Goal: Task Accomplishment & Management: Use online tool/utility

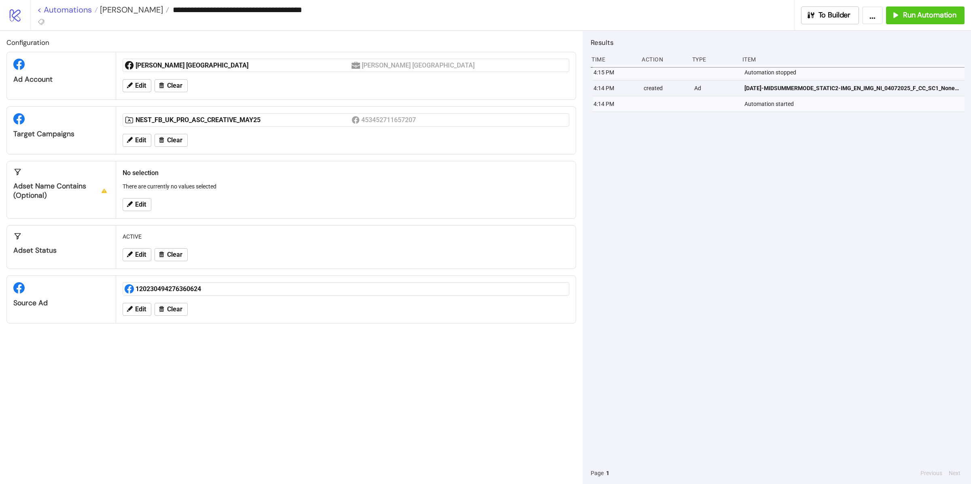
click at [41, 14] on link "< Automations" at bounding box center [67, 10] width 61 height 8
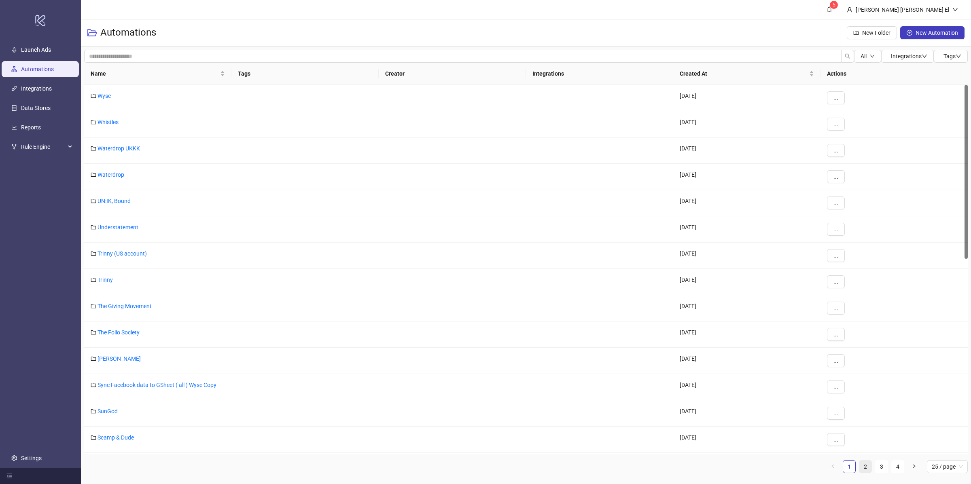
click at [868, 469] on link "2" at bounding box center [866, 467] width 12 height 12
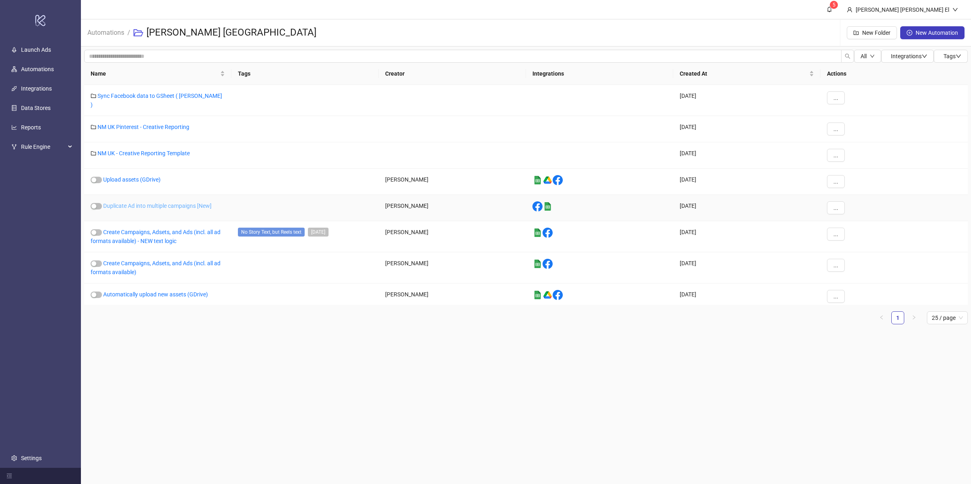
click at [162, 203] on link "Duplicate Ad into multiple campaigns [New]" at bounding box center [157, 206] width 108 height 6
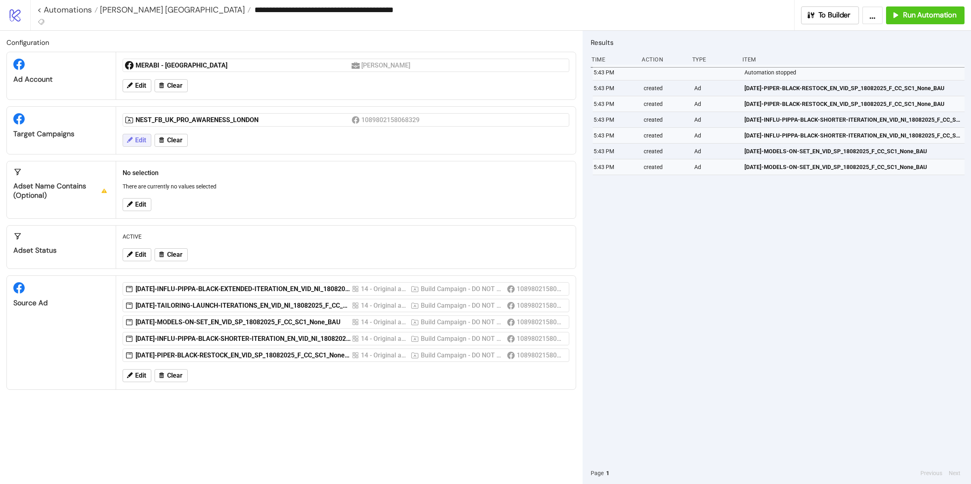
click at [142, 138] on span "Edit" at bounding box center [140, 140] width 11 height 7
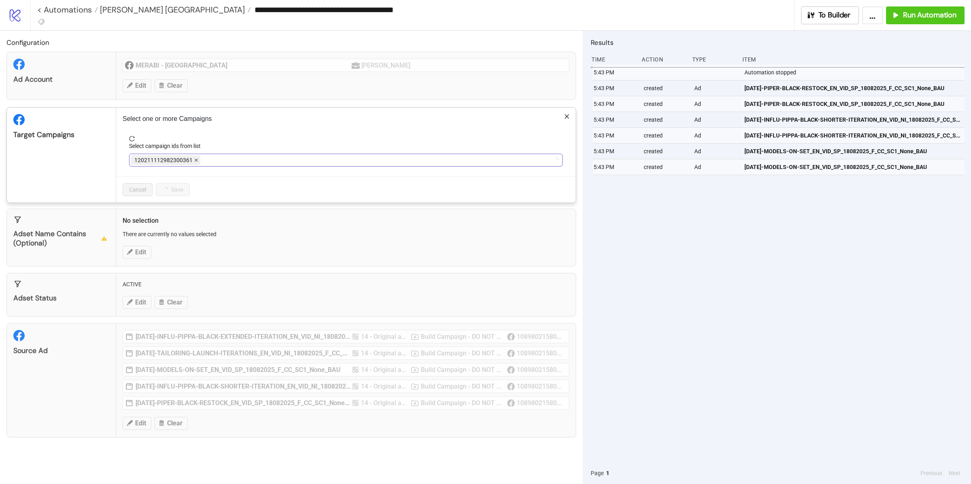
click at [196, 160] on icon "close" at bounding box center [196, 160] width 3 height 3
click at [243, 159] on icon "close" at bounding box center [245, 160] width 4 height 4
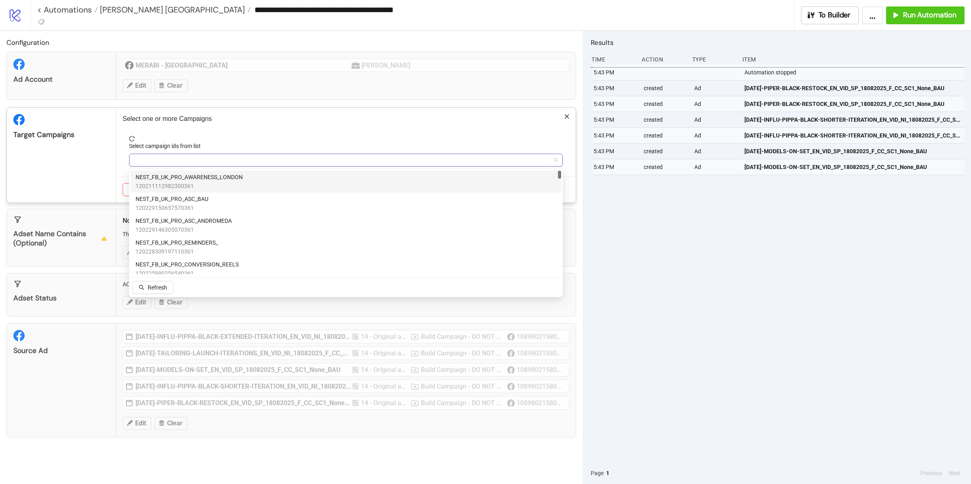
click at [197, 158] on div at bounding box center [342, 160] width 422 height 11
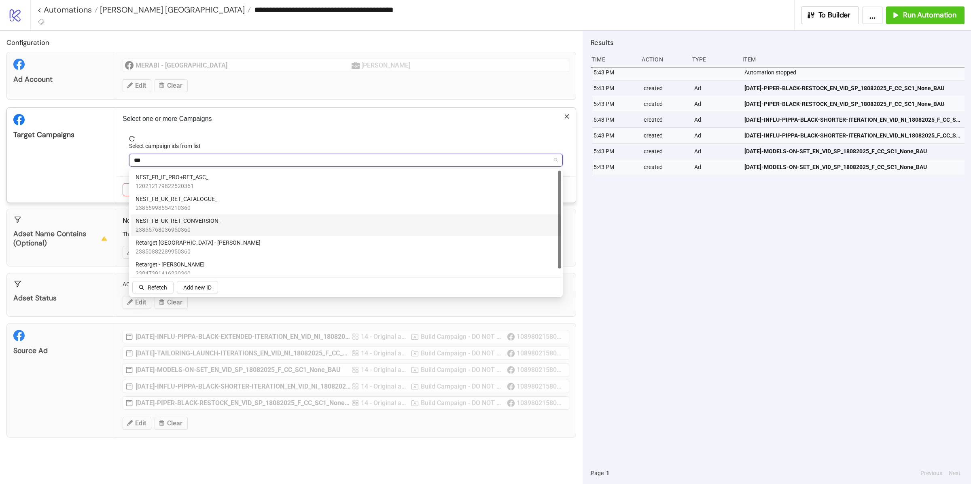
click at [200, 220] on span "NEST_FB_UK_RET_CONVERSION_" at bounding box center [178, 221] width 85 height 9
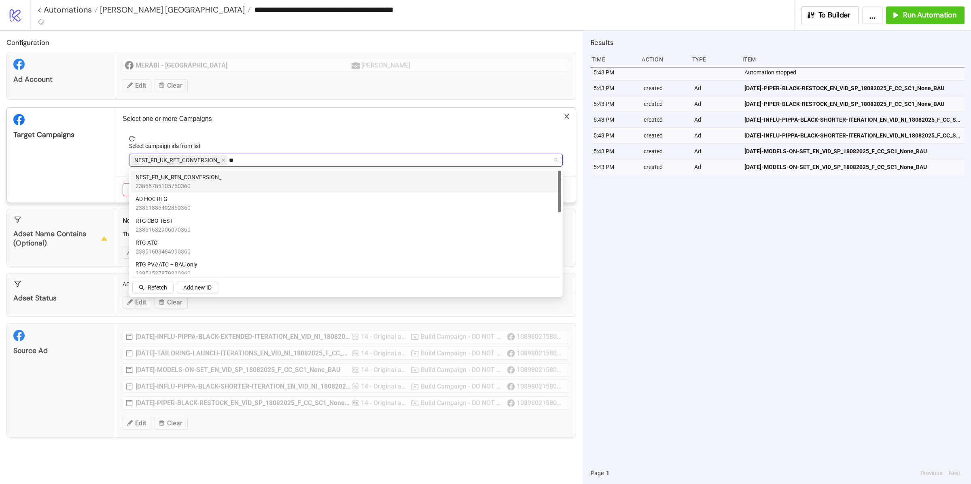
click at [197, 176] on span "NEST_FB_UK_RTN_CONVERSION_" at bounding box center [179, 177] width 86 height 9
type input "*"
type input "****"
click at [241, 181] on div "NEST_FB_UK_PRO_TRAFFIC_ 120216780595960361" at bounding box center [346, 182] width 421 height 18
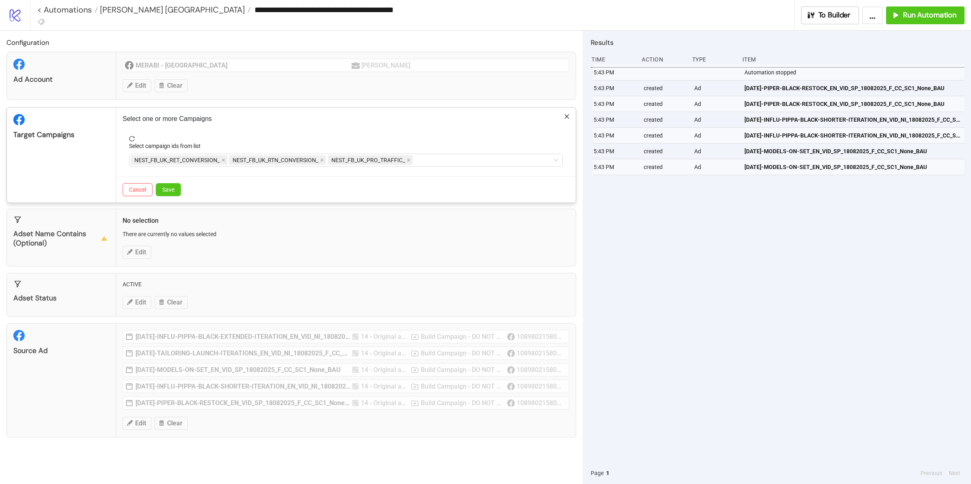
click at [70, 187] on div "Target Campaigns" at bounding box center [61, 155] width 109 height 95
click at [172, 188] on span "Save" at bounding box center [168, 190] width 12 height 6
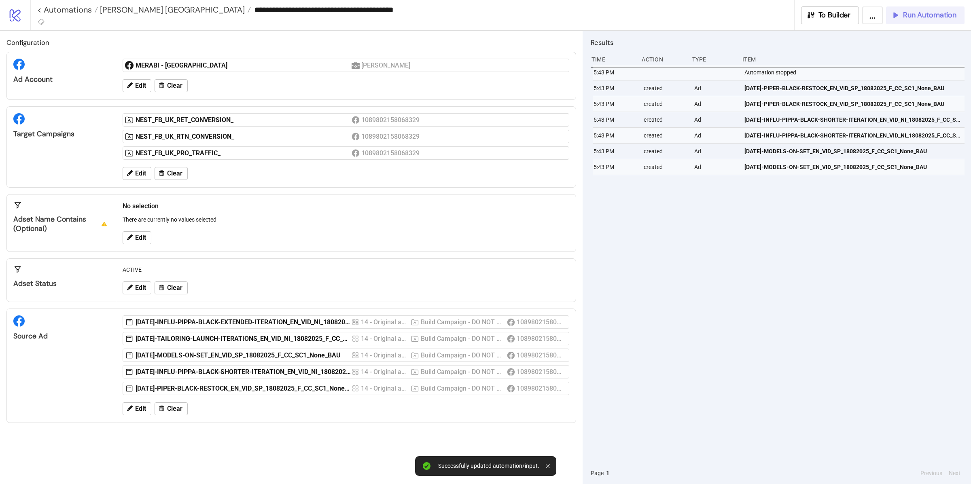
click at [909, 23] on button "Run Automation" at bounding box center [925, 15] width 79 height 18
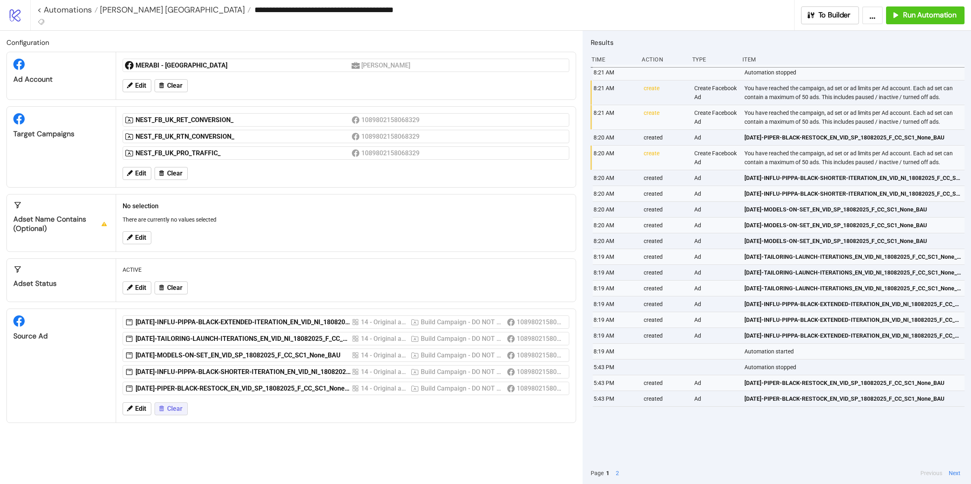
click at [172, 411] on span "Clear" at bounding box center [174, 409] width 15 height 7
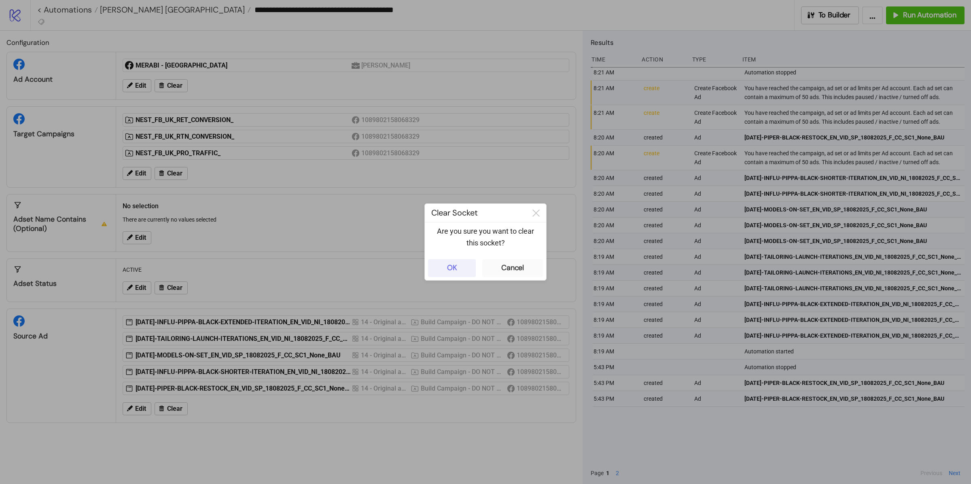
click at [468, 263] on button "OK" at bounding box center [452, 268] width 48 height 18
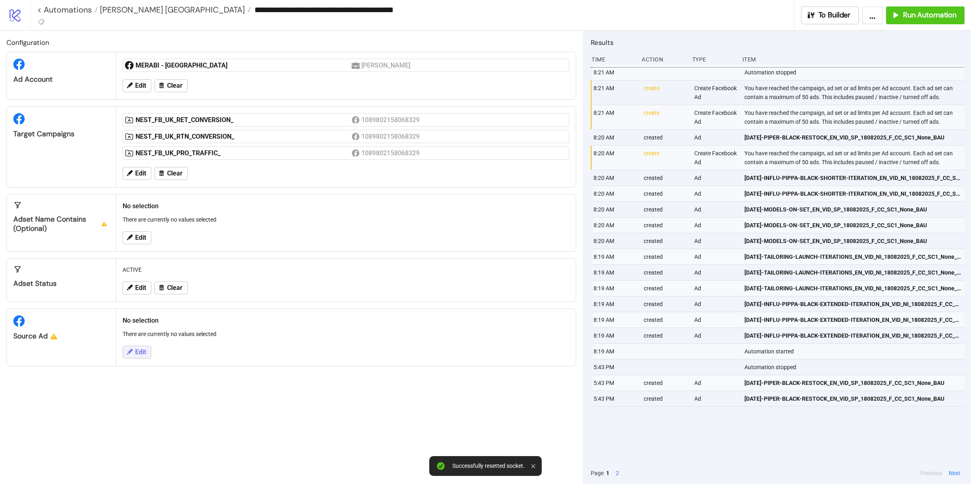
click at [136, 351] on span "Edit" at bounding box center [140, 352] width 11 height 7
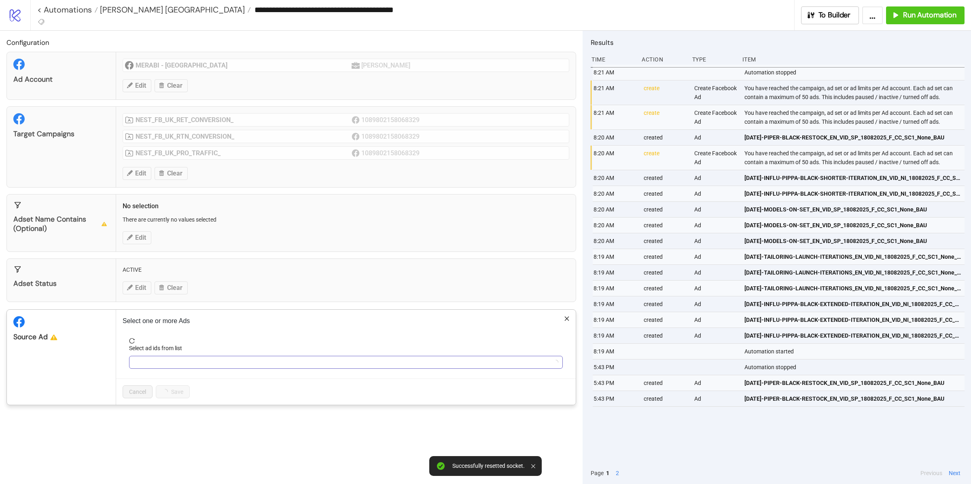
click at [176, 364] on div at bounding box center [342, 362] width 422 height 11
type input "*****"
click at [151, 368] on div "milly" at bounding box center [342, 362] width 422 height 11
click at [148, 364] on div at bounding box center [342, 362] width 422 height 11
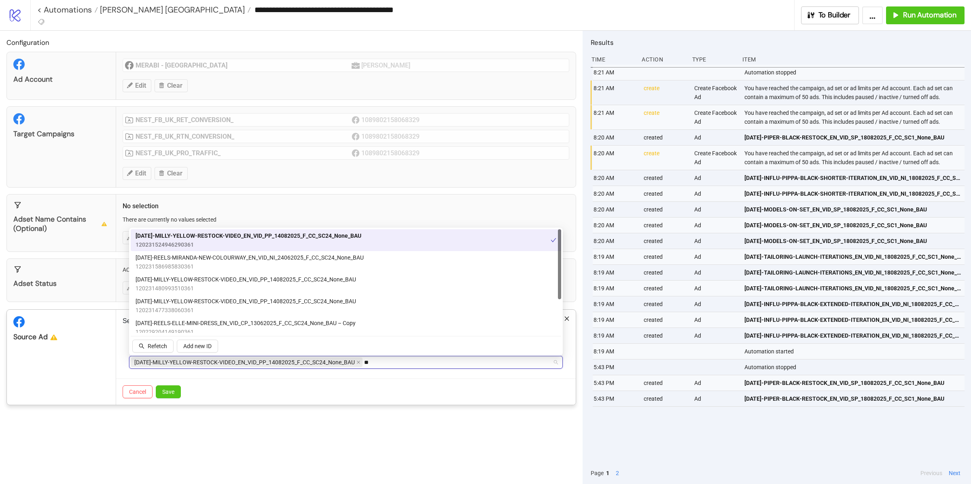
type input "*"
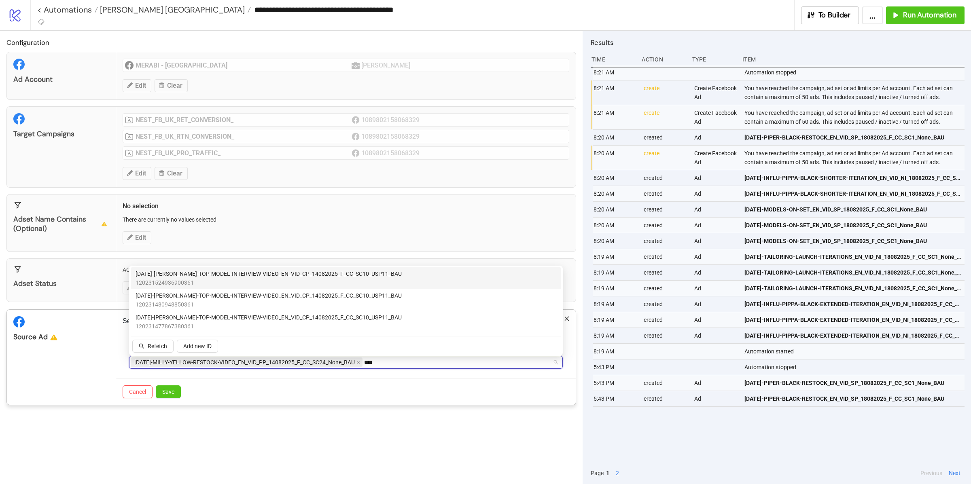
type input "*****"
click at [191, 268] on div "AD247-TAYLOR-TOP-MODEL-INTERVIEW-VIDEO_EN_VID_CP_14082025_F_CC_SC10_USP11_BAU 1…" at bounding box center [346, 279] width 431 height 22
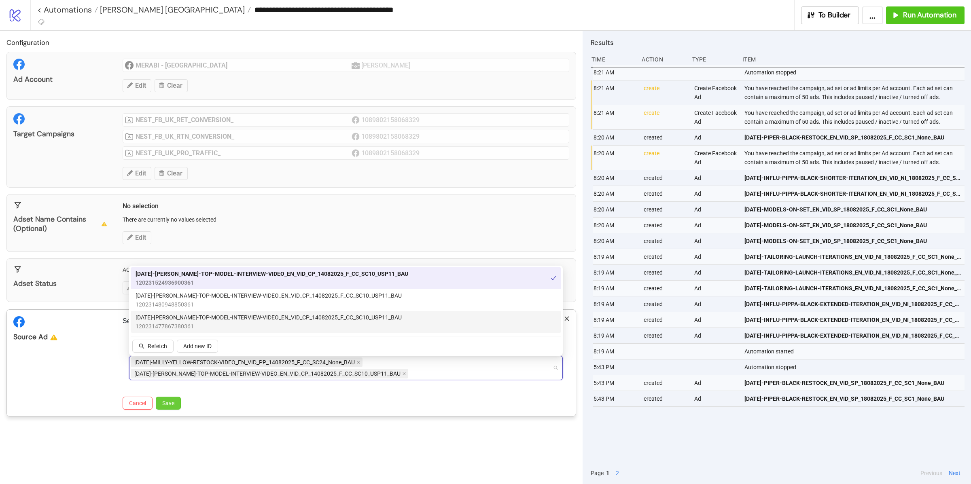
click at [174, 410] on button "Save" at bounding box center [168, 403] width 25 height 13
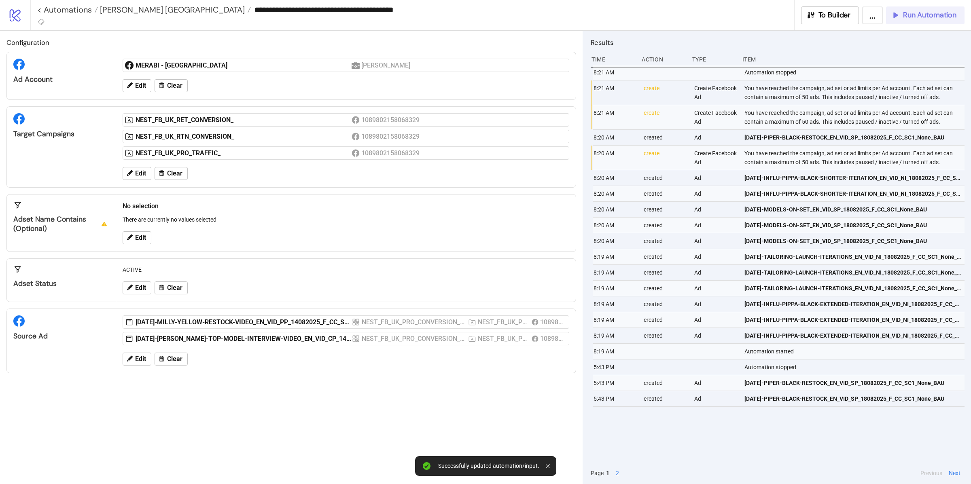
click at [904, 8] on button "Run Automation" at bounding box center [925, 15] width 79 height 18
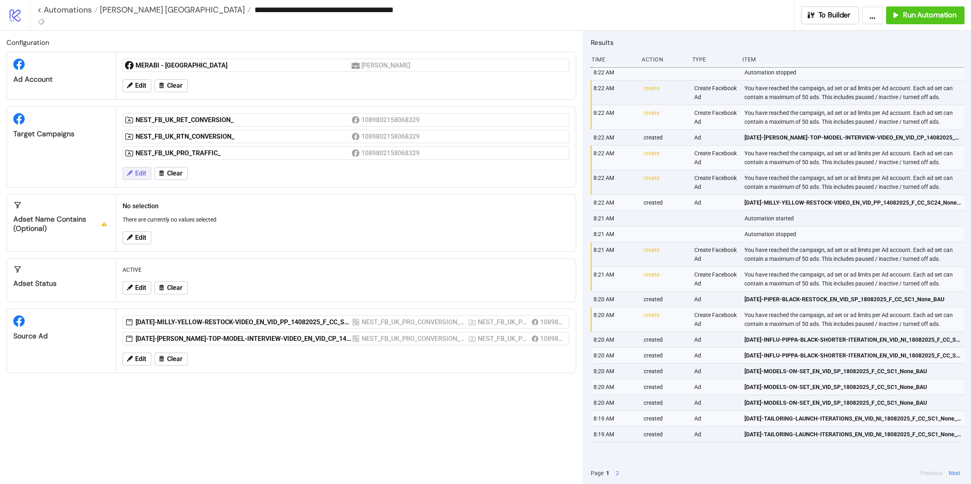
click at [137, 170] on button "Edit" at bounding box center [137, 173] width 29 height 13
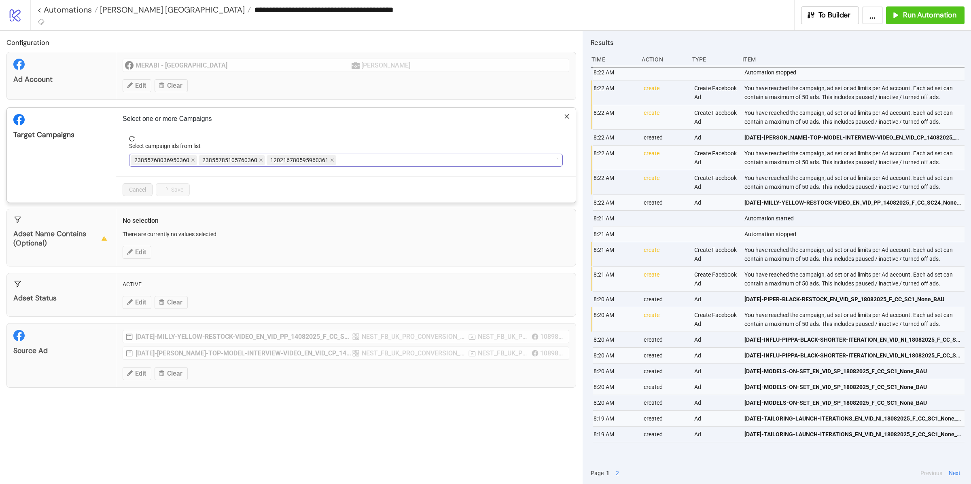
click at [359, 159] on div "23855768036950360 23855785105760360 120216780595960361" at bounding box center [342, 160] width 422 height 11
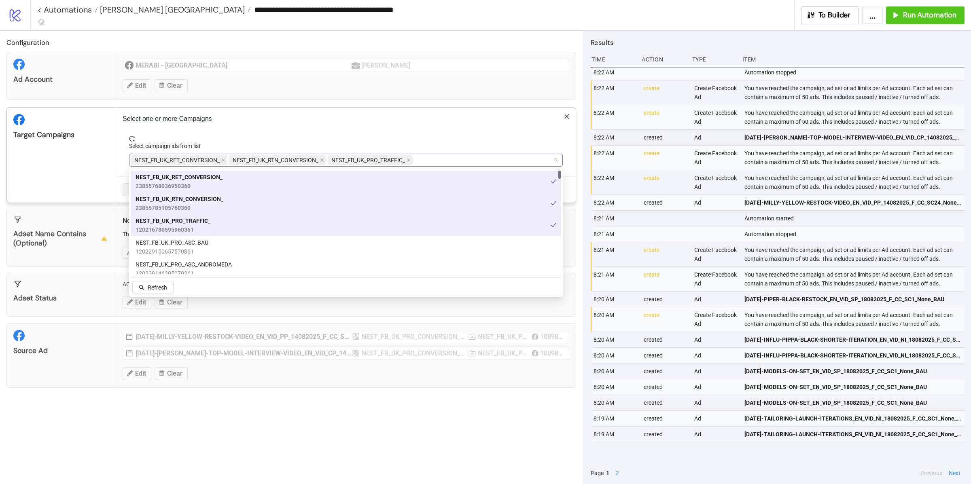
click at [413, 160] on span "NEST_FB_UK_PRO_TRAFFIC_" at bounding box center [370, 160] width 85 height 10
click at [410, 160] on icon "close" at bounding box center [409, 160] width 4 height 4
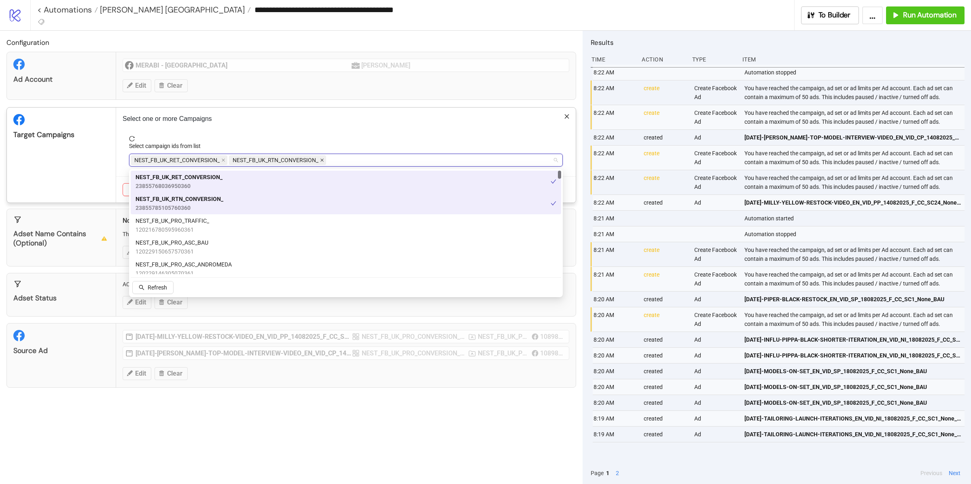
click at [321, 162] on icon "close" at bounding box center [322, 160] width 4 height 4
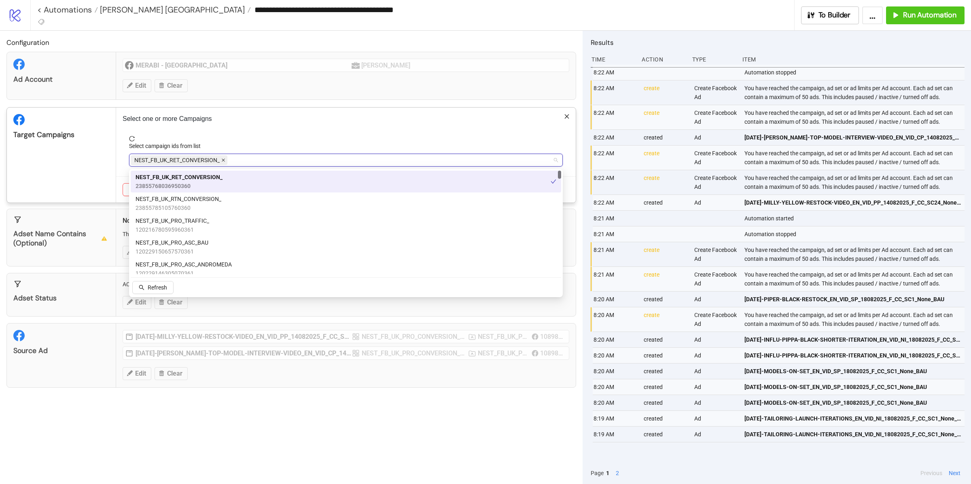
click at [222, 161] on icon "close" at bounding box center [223, 160] width 4 height 4
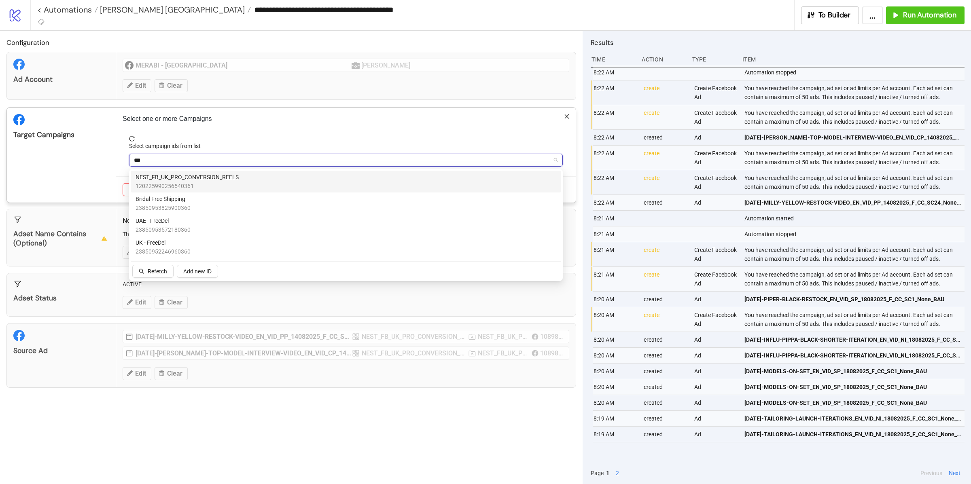
type input "****"
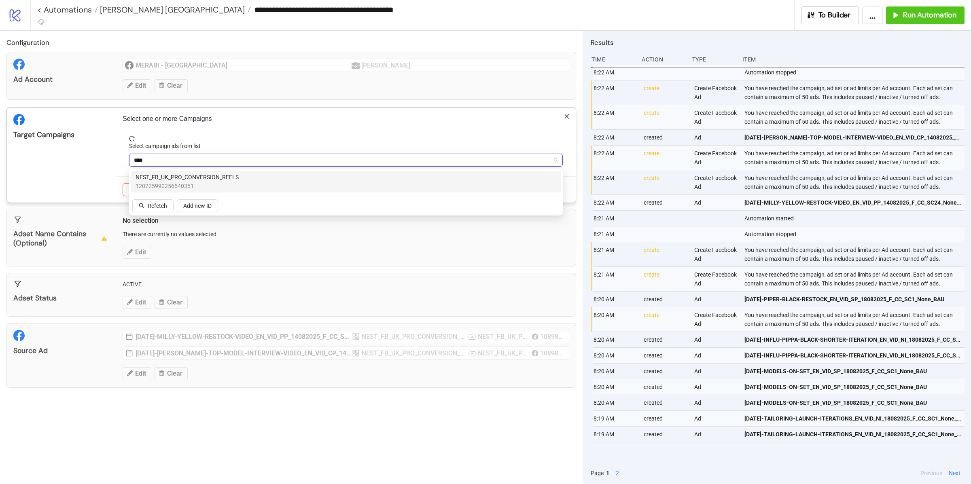
click at [230, 185] on span "120225990256540361" at bounding box center [187, 186] width 103 height 9
click at [105, 162] on div "Target Campaigns" at bounding box center [61, 155] width 109 height 95
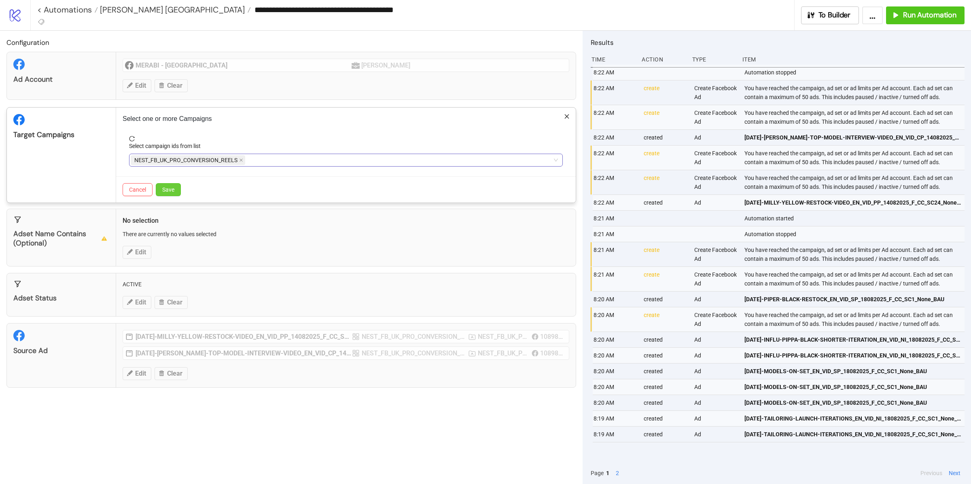
click at [166, 191] on span "Save" at bounding box center [168, 190] width 12 height 6
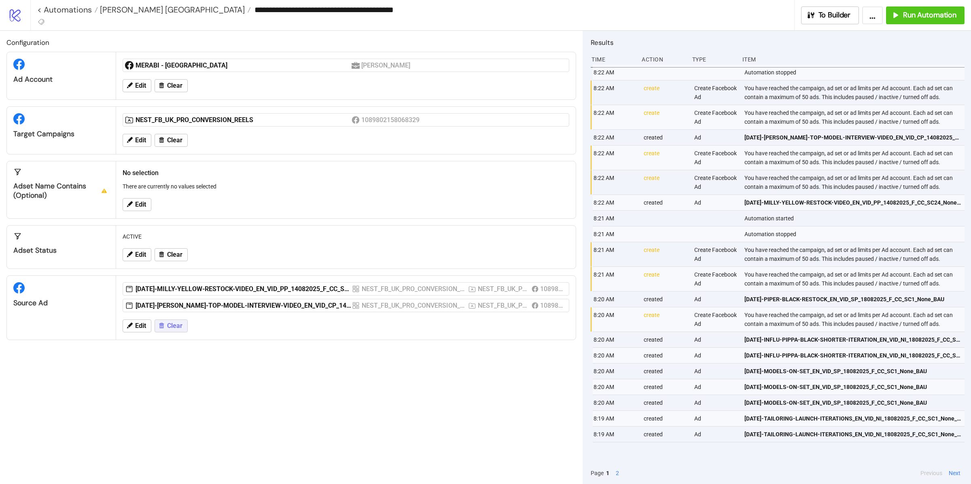
click at [168, 327] on span "Clear" at bounding box center [174, 326] width 15 height 7
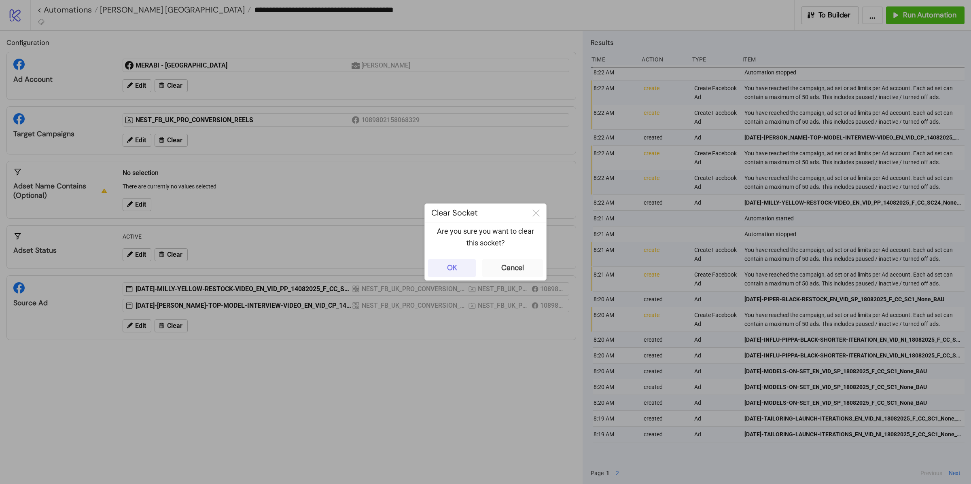
click at [461, 264] on button "OK" at bounding box center [452, 268] width 48 height 18
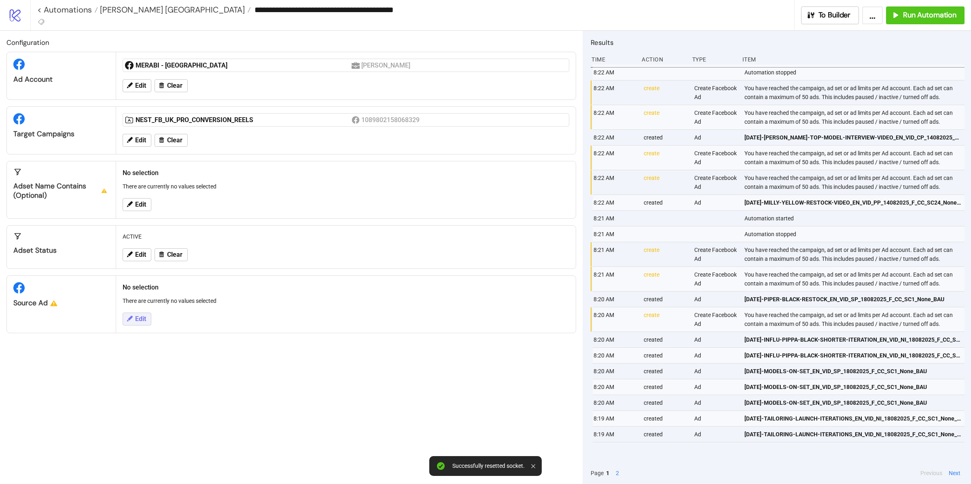
click at [140, 321] on span "Edit" at bounding box center [140, 319] width 11 height 7
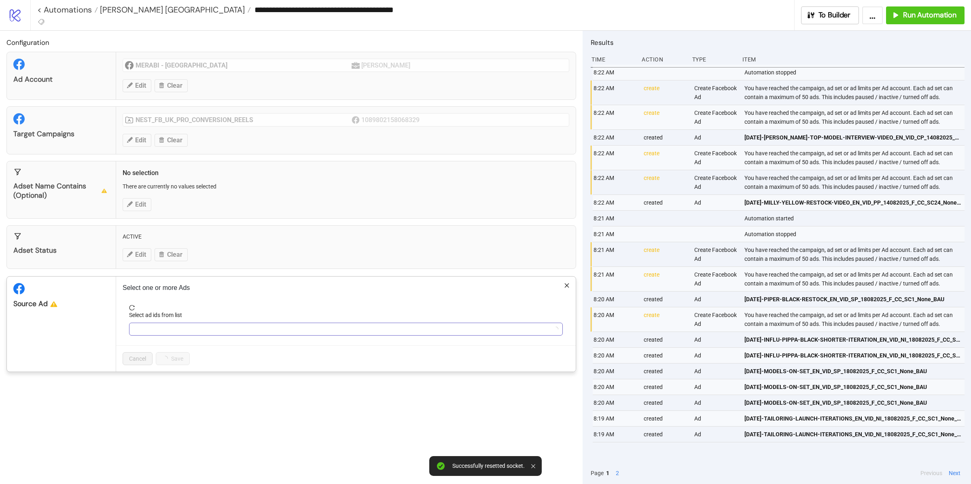
click at [194, 326] on div at bounding box center [342, 329] width 422 height 11
type input "****"
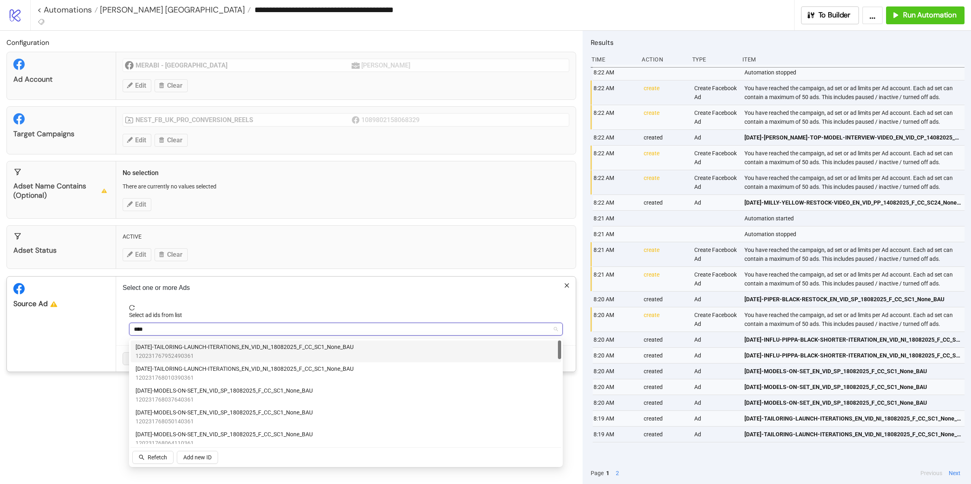
click at [209, 352] on span "120231767952490361" at bounding box center [245, 356] width 218 height 9
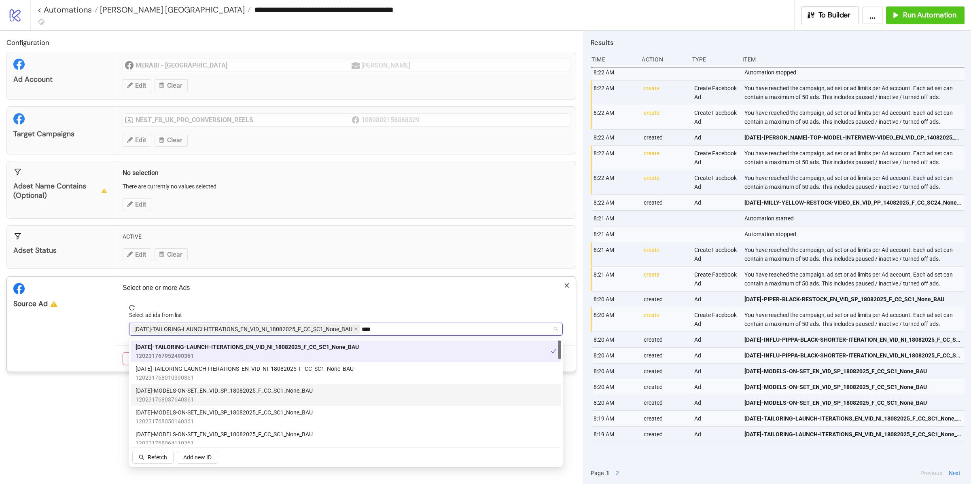
click at [209, 395] on span "AD249-MODELS-ON-SET_EN_VID_SP_18082025_F_CC_SC1_None_BAU" at bounding box center [224, 390] width 177 height 9
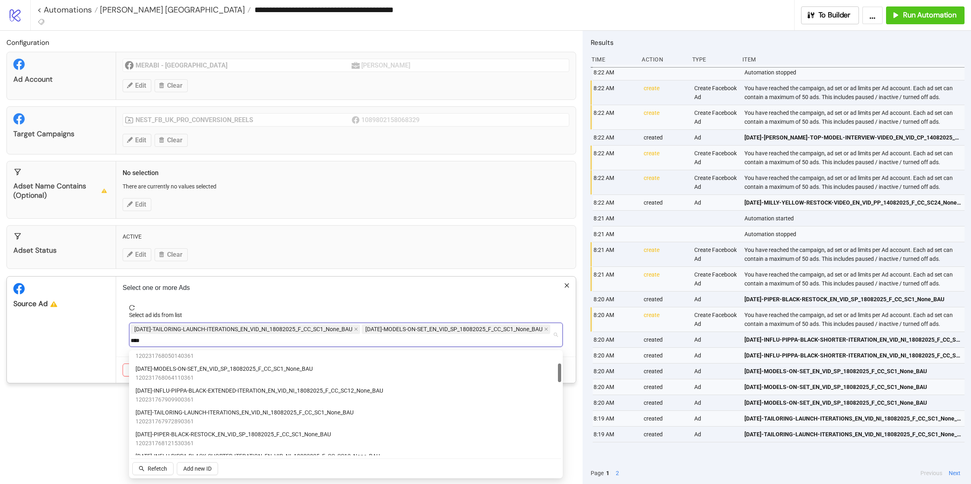
scroll to position [80, 0]
click at [210, 395] on span "120231767909900361" at bounding box center [260, 396] width 248 height 9
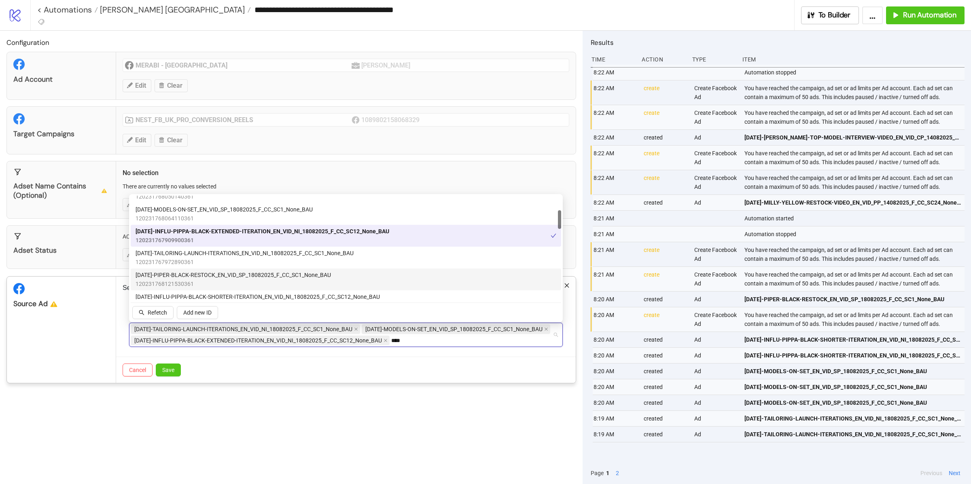
click at [232, 280] on span "120231768121530361" at bounding box center [233, 284] width 195 height 9
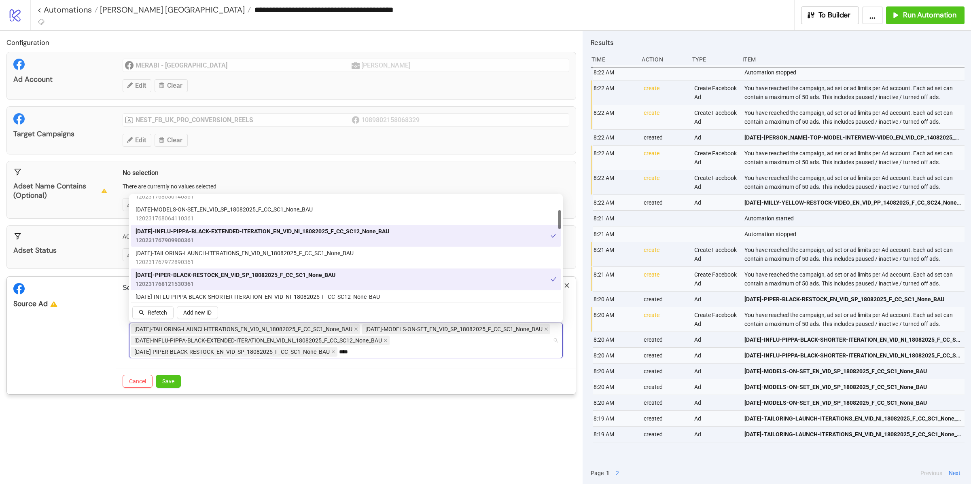
scroll to position [96, 0]
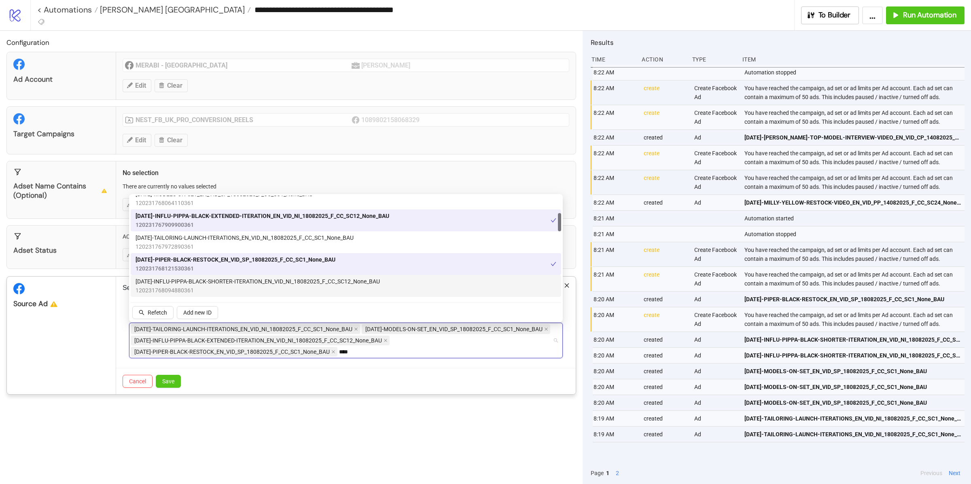
click at [231, 286] on span "120231768094880361" at bounding box center [258, 290] width 244 height 9
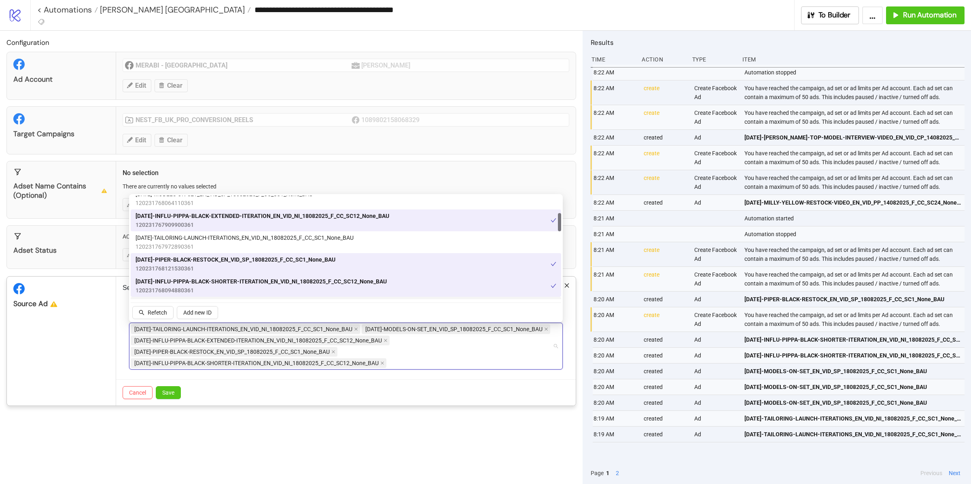
click at [113, 299] on div "Source Ad" at bounding box center [61, 293] width 109 height 32
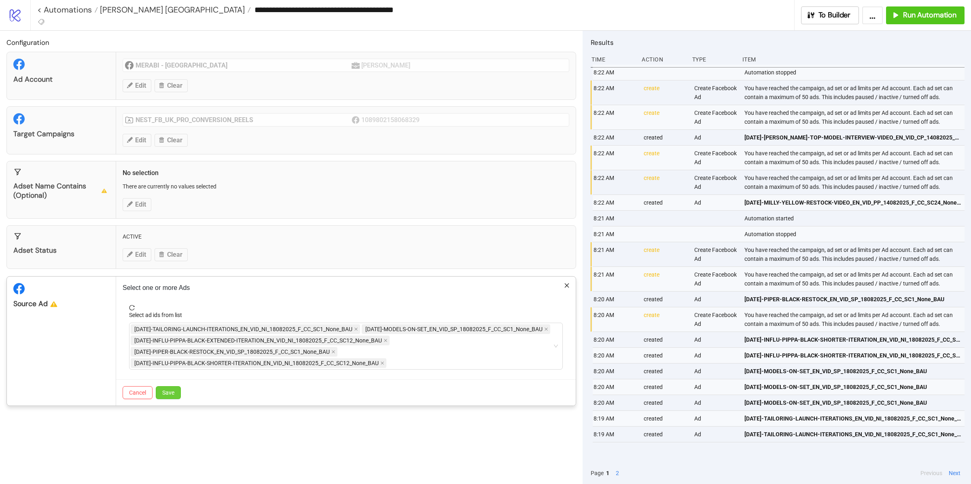
click at [176, 399] on button "Save" at bounding box center [168, 392] width 25 height 13
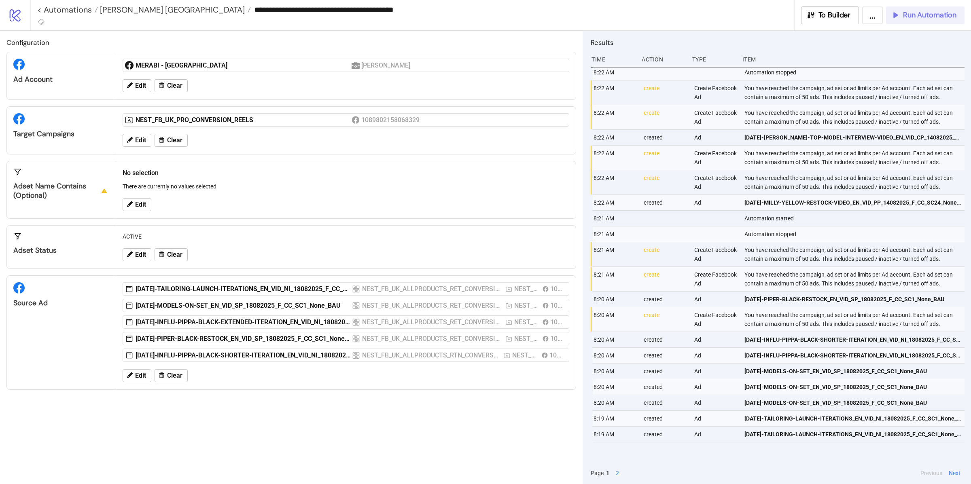
click at [916, 16] on span "Run Automation" at bounding box center [929, 15] width 53 height 9
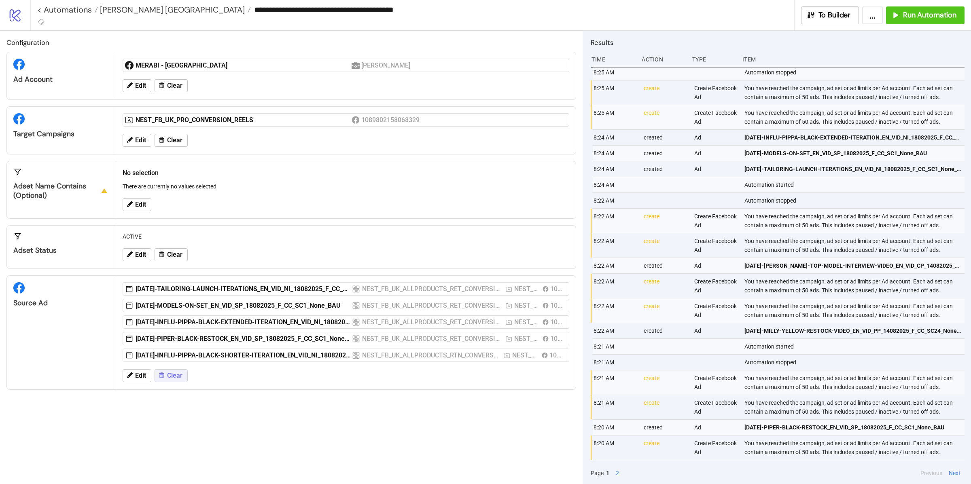
click at [178, 379] on span "Clear" at bounding box center [174, 375] width 15 height 7
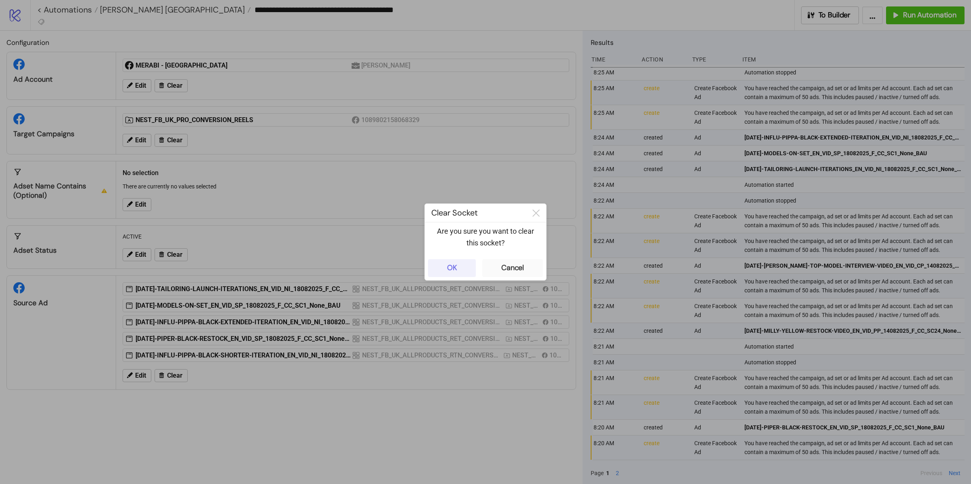
click at [461, 271] on button "OK" at bounding box center [452, 268] width 48 height 18
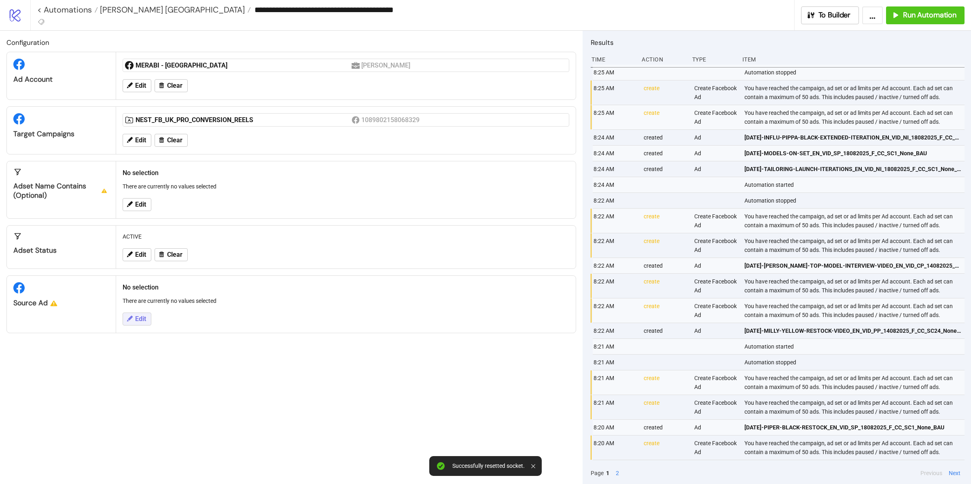
click at [136, 321] on span "Edit" at bounding box center [140, 319] width 11 height 7
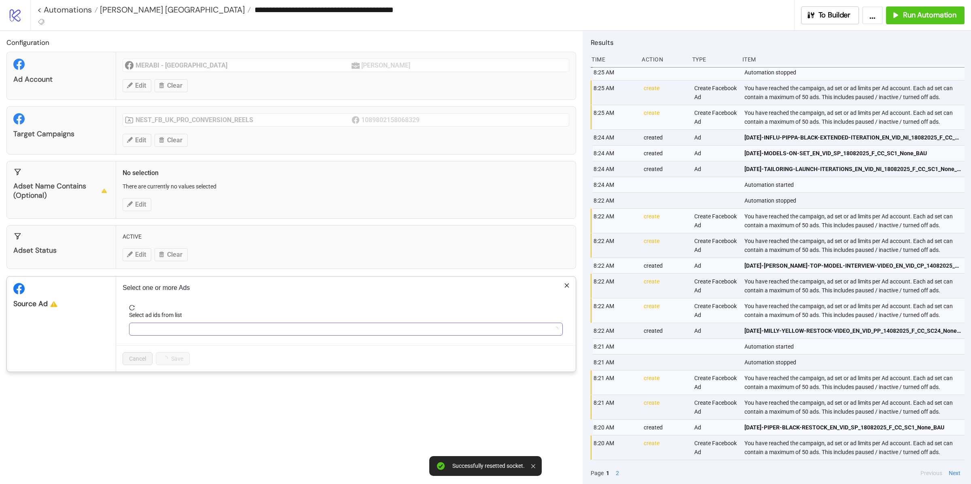
click at [192, 330] on div at bounding box center [342, 329] width 422 height 11
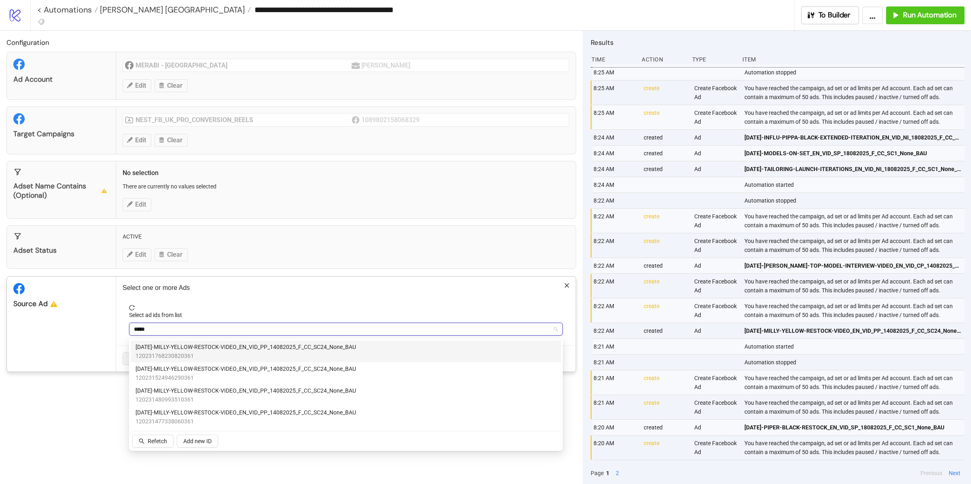
click at [204, 348] on span "AD246-MILLY-YELLOW-RESTOCK-VIDEO_EN_VID_PP_14082025_F_CC_SC24_None_BAU" at bounding box center [246, 347] width 221 height 9
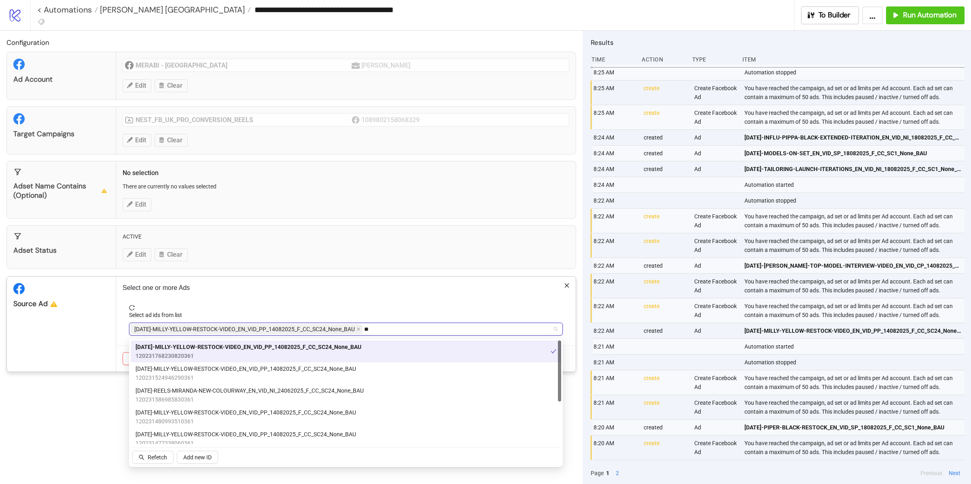
type input "*"
type input "***"
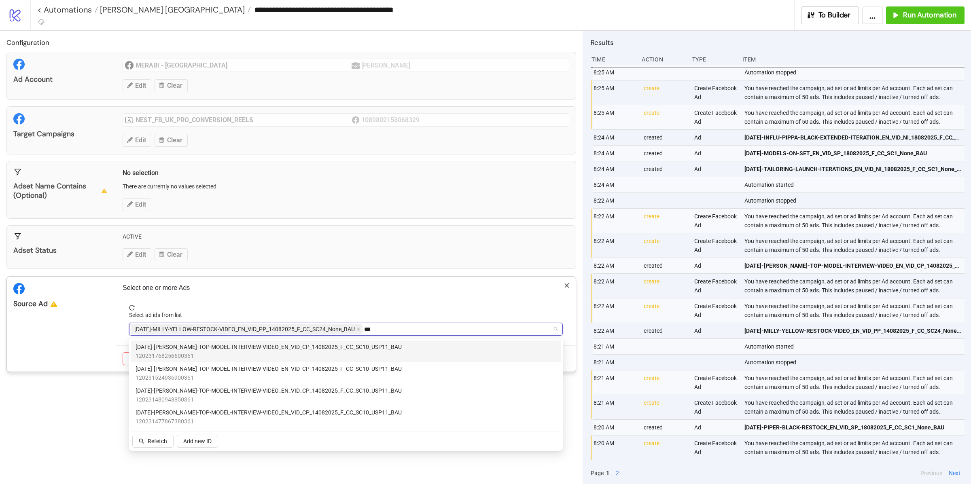
click at [325, 344] on span "AD247-TAYLOR-TOP-MODEL-INTERVIEW-VIDEO_EN_VID_CP_14082025_F_CC_SC10_USP11_BAU" at bounding box center [269, 347] width 266 height 9
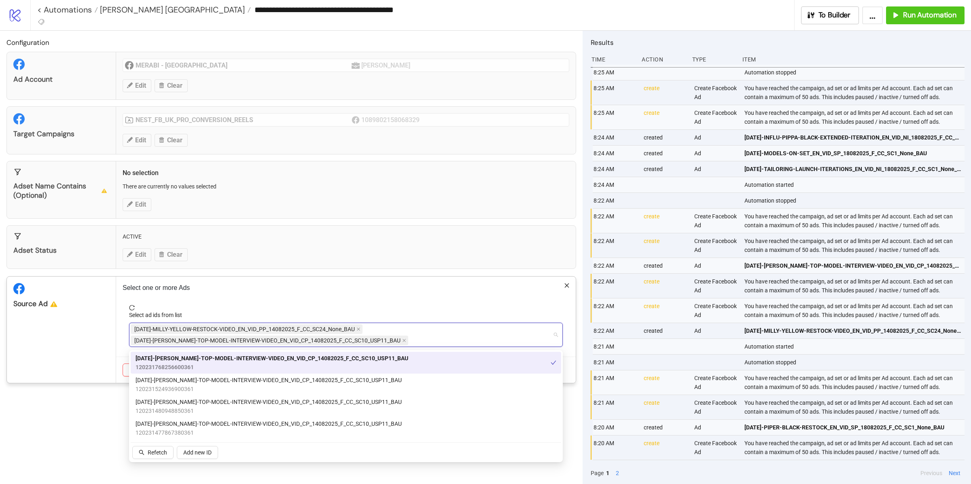
click at [88, 344] on div "Source Ad" at bounding box center [61, 330] width 109 height 106
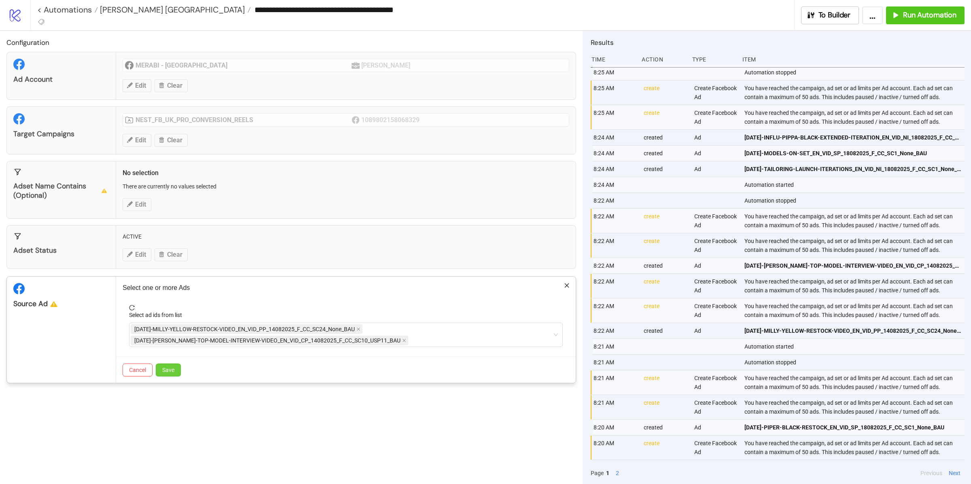
click at [172, 369] on span "Save" at bounding box center [168, 370] width 12 height 6
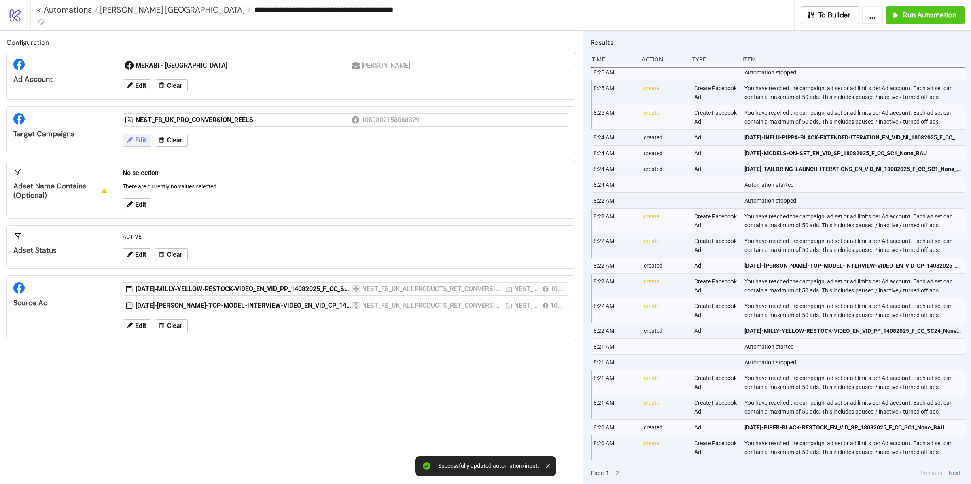
click at [142, 144] on span "Edit" at bounding box center [140, 140] width 11 height 7
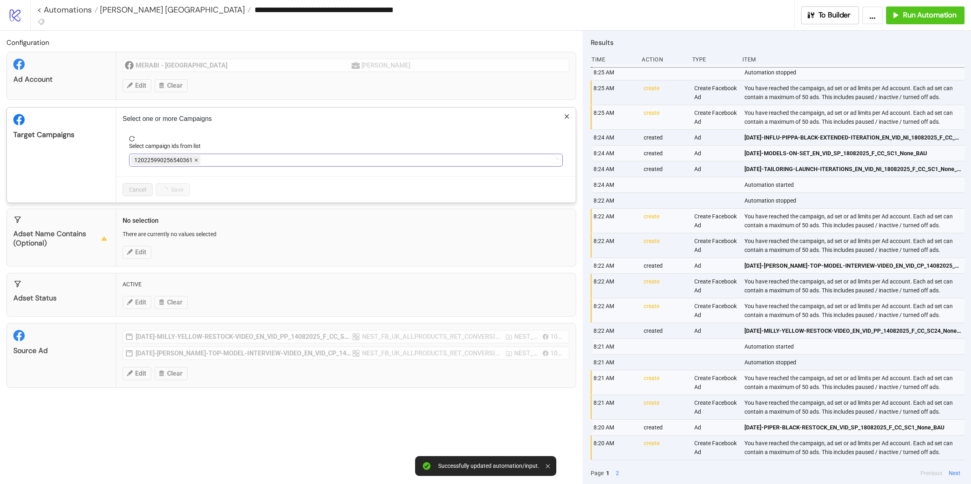
click at [194, 161] on icon "close" at bounding box center [196, 160] width 4 height 4
click at [203, 161] on div at bounding box center [342, 160] width 422 height 11
click at [240, 160] on icon "close" at bounding box center [241, 160] width 3 height 3
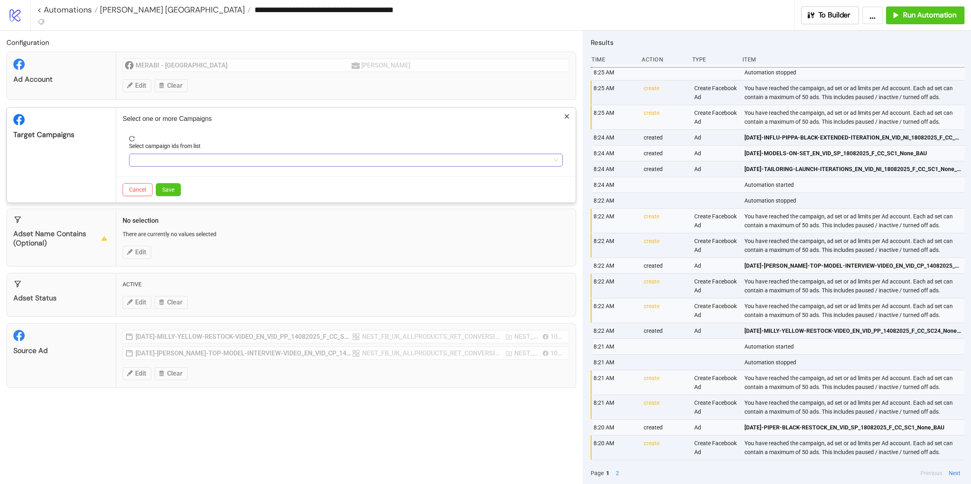
click at [183, 160] on div at bounding box center [342, 160] width 422 height 11
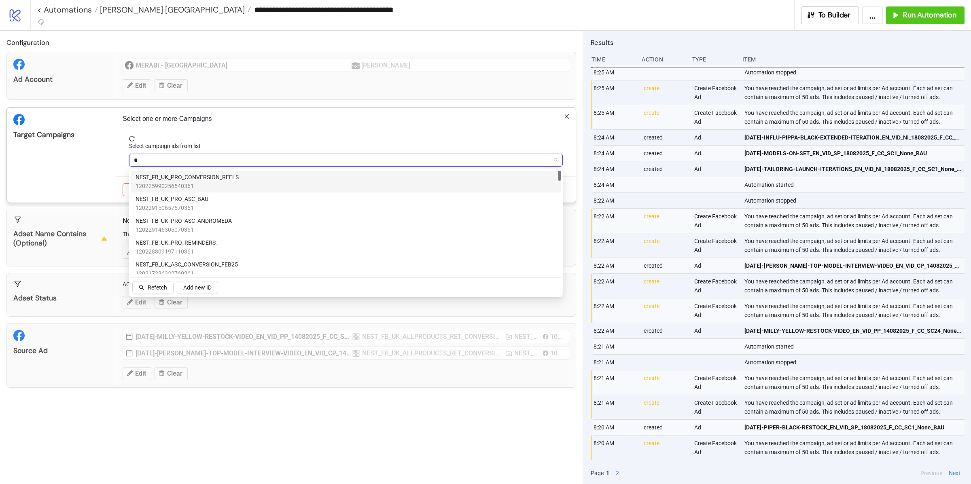
type input "***"
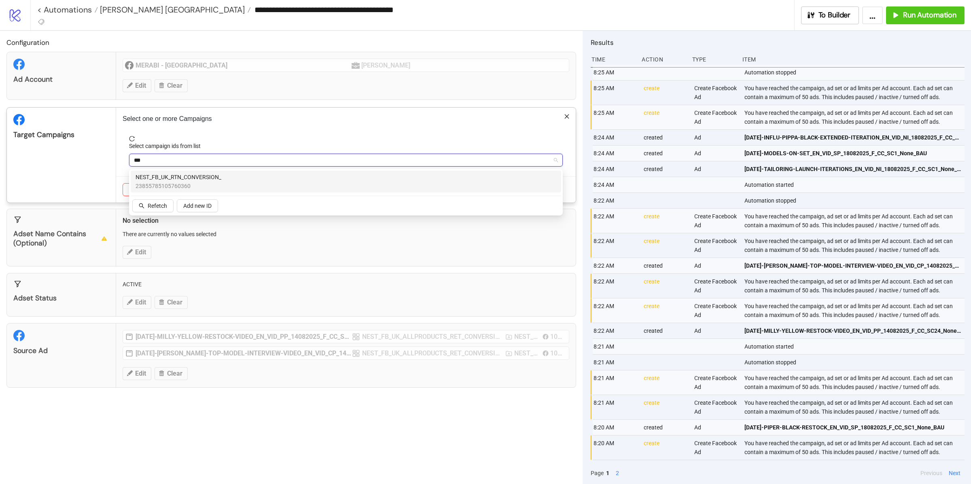
click at [187, 171] on div "NEST_FB_UK_RTN_CONVERSION_ 23855785105760360" at bounding box center [346, 182] width 431 height 22
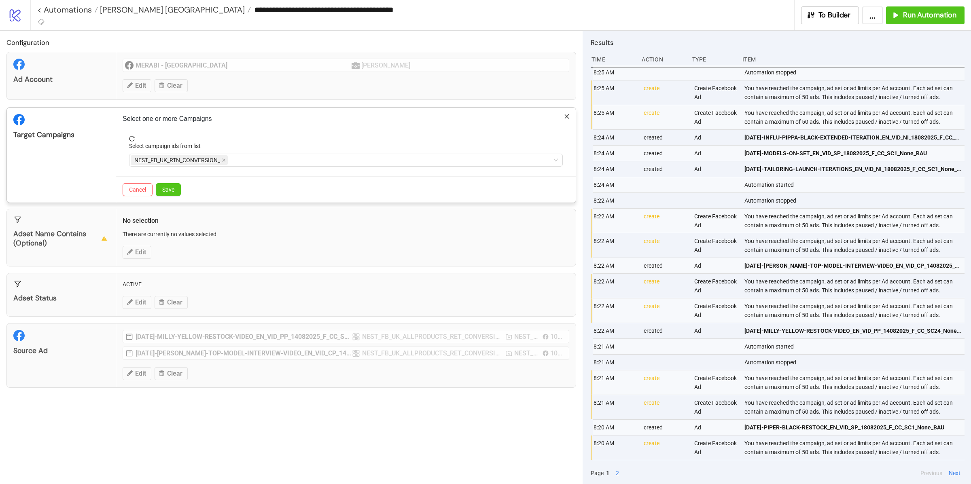
click at [97, 167] on div "Target Campaigns" at bounding box center [61, 155] width 109 height 95
click at [170, 193] on span "Save" at bounding box center [168, 190] width 12 height 6
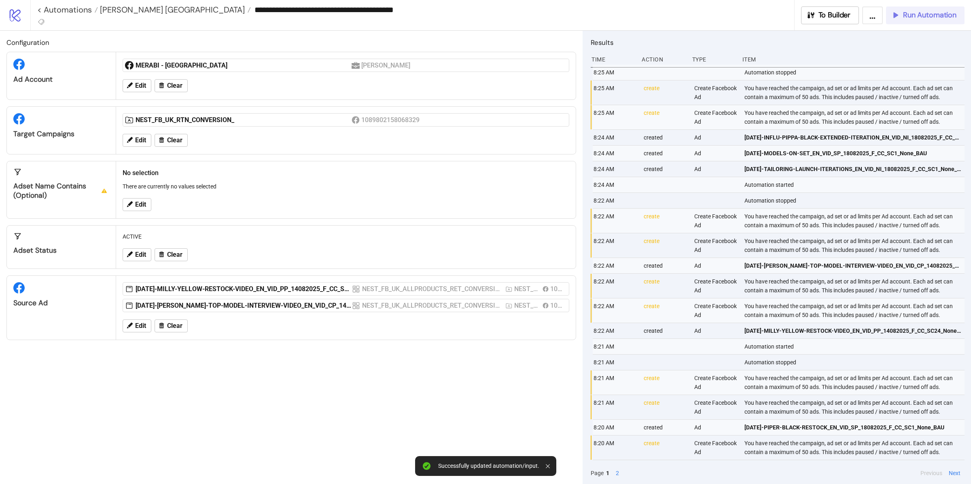
click at [916, 20] on button "Run Automation" at bounding box center [925, 15] width 79 height 18
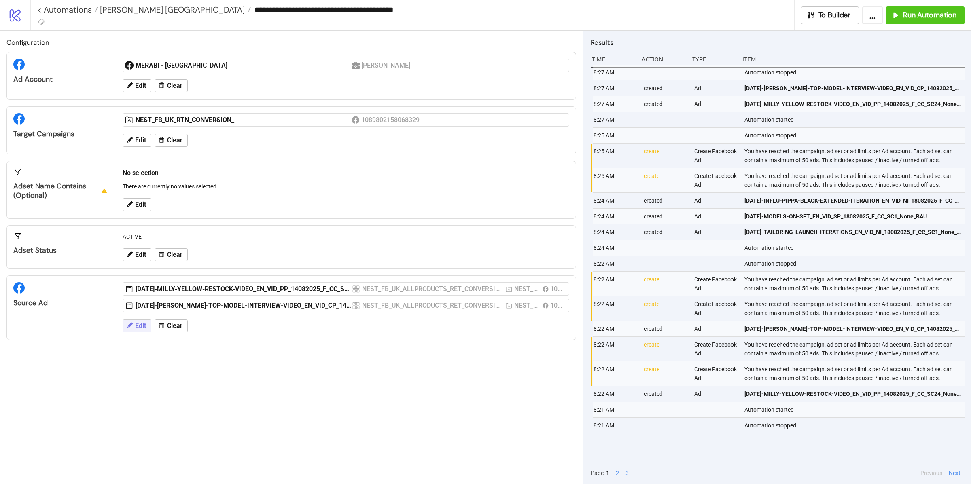
click at [137, 333] on button "Edit" at bounding box center [137, 326] width 29 height 13
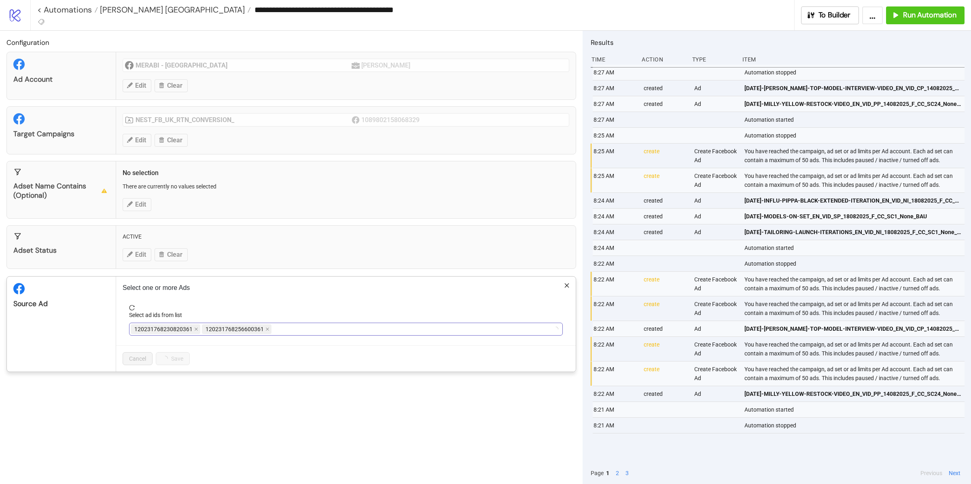
click at [263, 329] on span "120231768256600361" at bounding box center [237, 330] width 70 height 10
click at [270, 335] on div "120231768256600361" at bounding box center [237, 329] width 71 height 11
click at [268, 334] on span at bounding box center [267, 329] width 4 height 9
click at [268, 334] on div "120231768230820361 120231768256600361" at bounding box center [342, 329] width 422 height 11
click at [191, 334] on span "120231768230820361" at bounding box center [163, 329] width 58 height 9
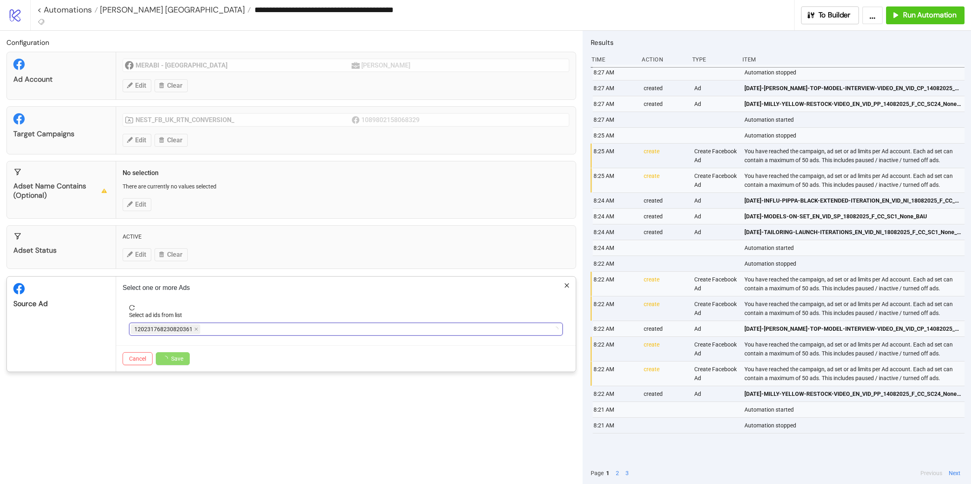
click at [193, 333] on span "120231768230820361" at bounding box center [166, 330] width 70 height 10
click at [196, 331] on icon "close" at bounding box center [196, 329] width 3 height 3
click at [196, 331] on div at bounding box center [342, 329] width 422 height 11
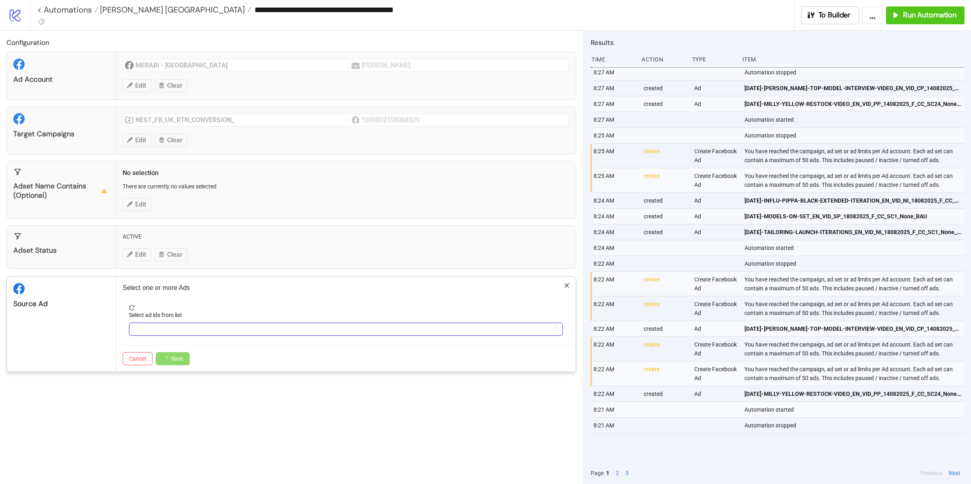
click at [196, 331] on div at bounding box center [342, 329] width 422 height 11
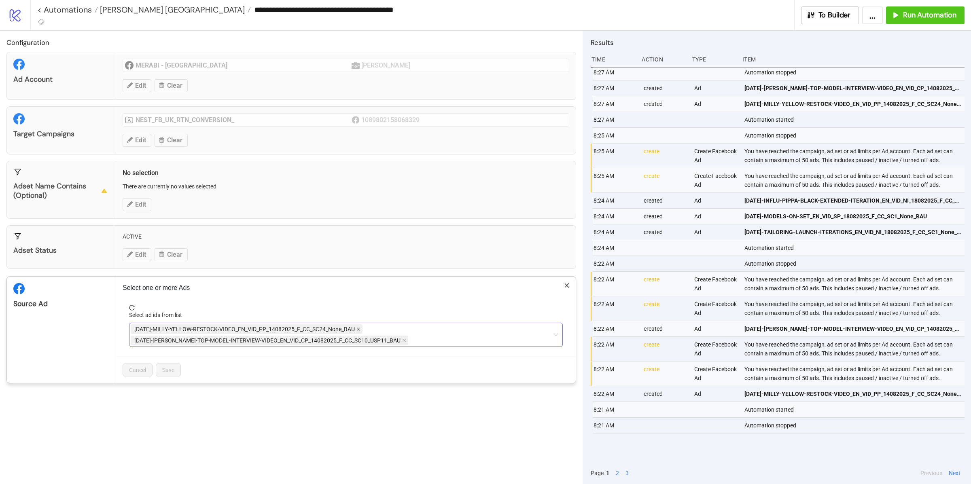
click at [357, 329] on icon "close" at bounding box center [359, 329] width 4 height 4
click at [403, 331] on icon "close" at bounding box center [404, 329] width 3 height 3
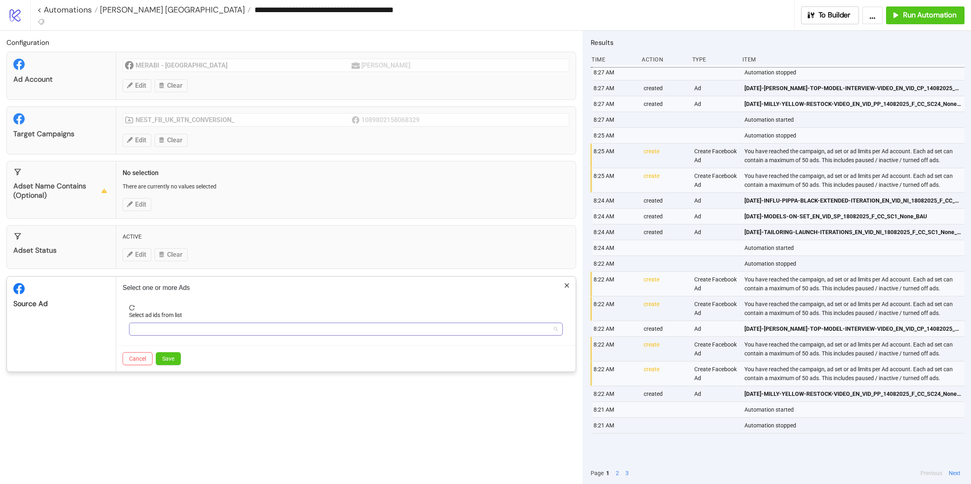
click at [356, 331] on div at bounding box center [342, 329] width 422 height 11
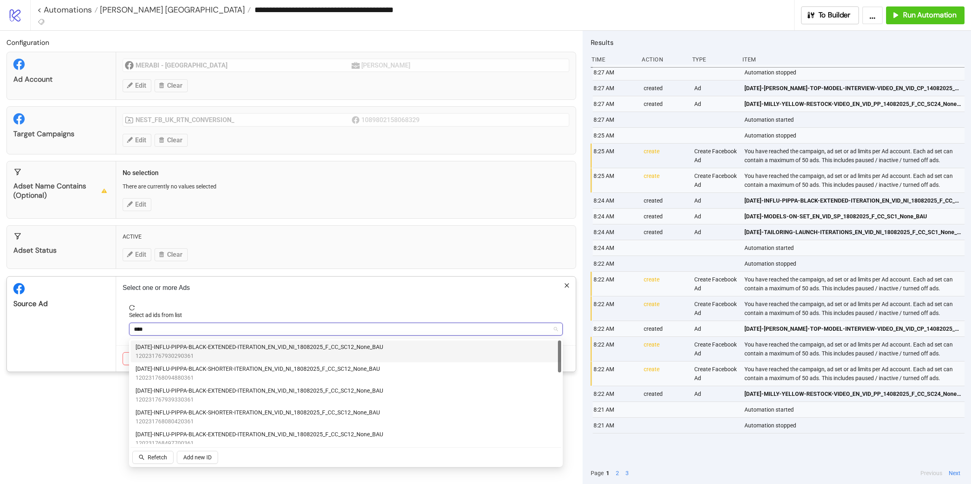
type input "*****"
click at [333, 346] on div "AD250-PIPER-BLACK-RESTOCK_EN_VID_SP_18082025_F_CC_SC1_None_BAU 1202317681215303…" at bounding box center [346, 352] width 421 height 18
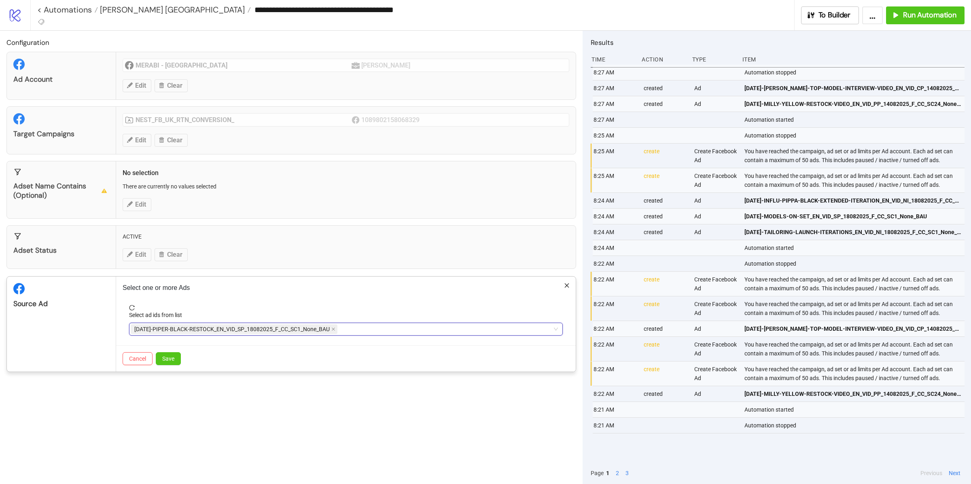
click at [103, 342] on div "Source Ad" at bounding box center [61, 324] width 109 height 95
click at [169, 362] on span "Save" at bounding box center [168, 359] width 12 height 6
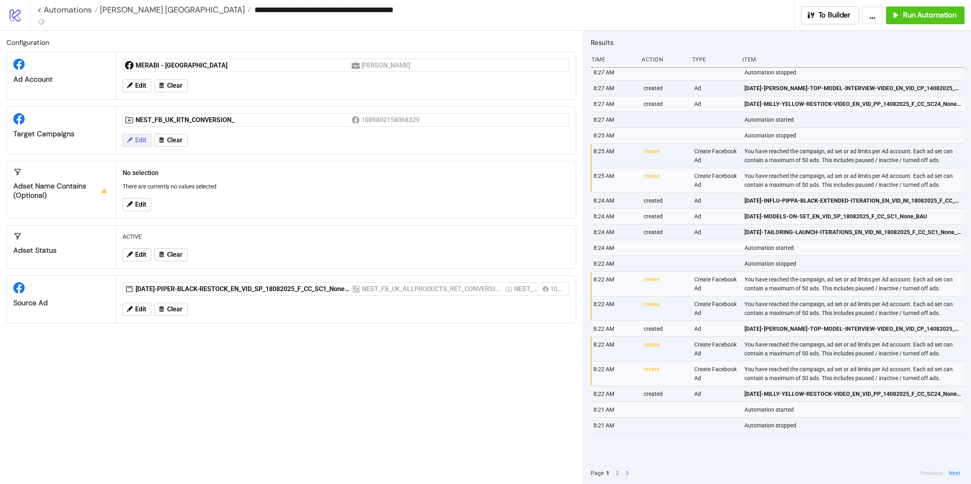
click at [138, 144] on span "Edit" at bounding box center [140, 140] width 11 height 7
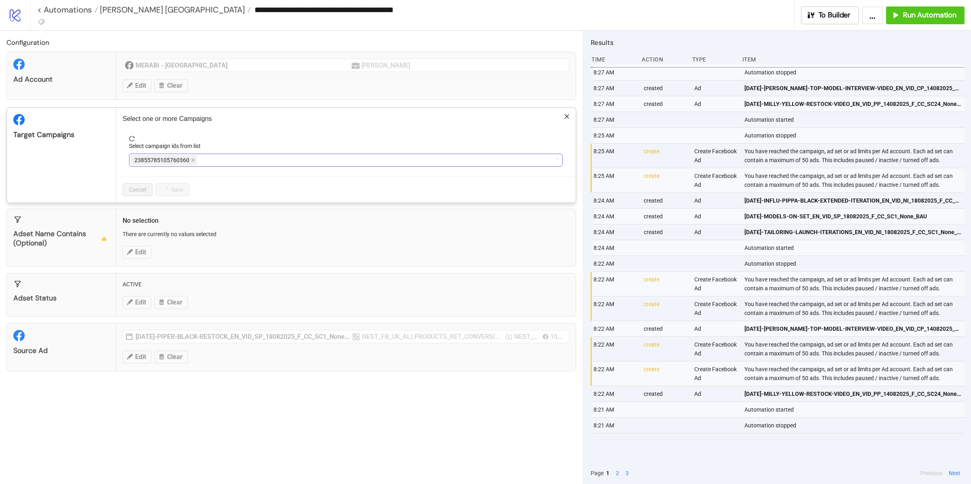
click at [230, 166] on div "23855785105760360" at bounding box center [342, 160] width 422 height 11
click at [229, 166] on div "NEST_FB_UK_RTN_CONVERSION_" at bounding box center [342, 160] width 422 height 11
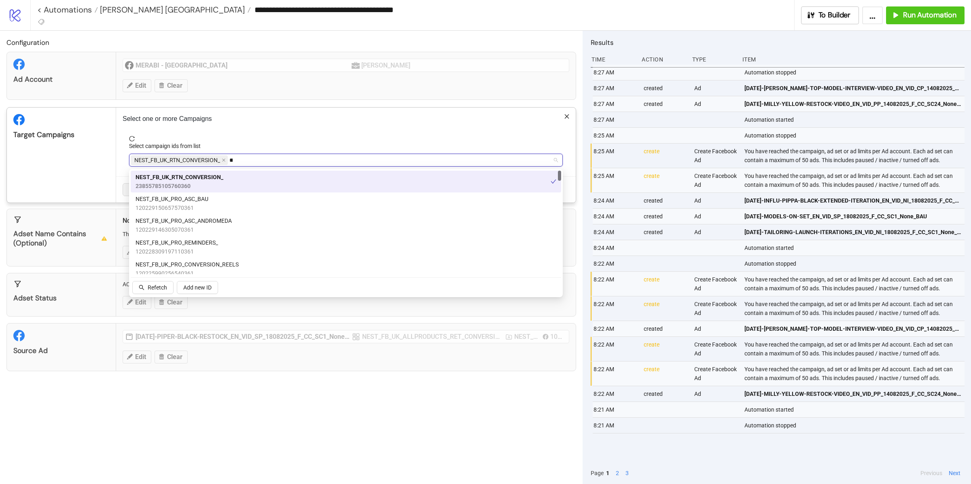
type input "****"
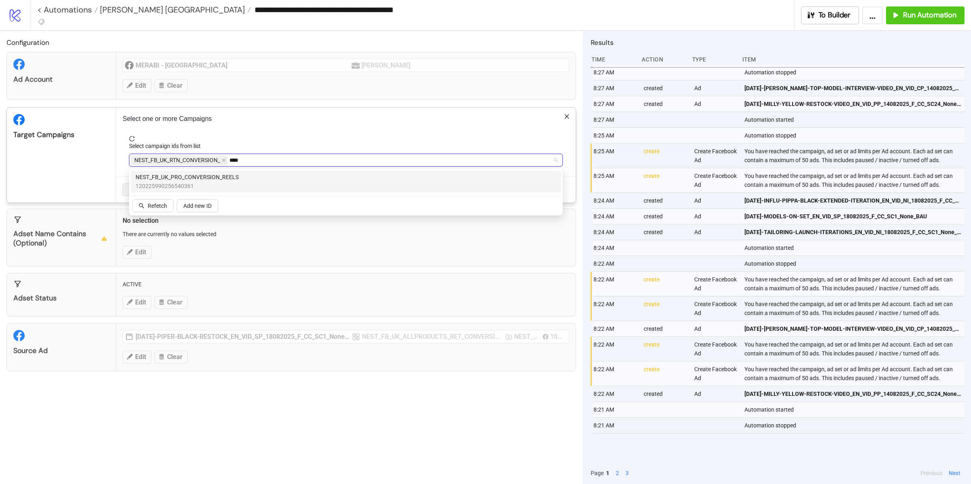
click at [238, 171] on div "NEST_FB_UK_PRO_CONVERSION_REELS 120225990256540361" at bounding box center [346, 182] width 431 height 22
click at [85, 171] on div "Target Campaigns" at bounding box center [61, 155] width 109 height 95
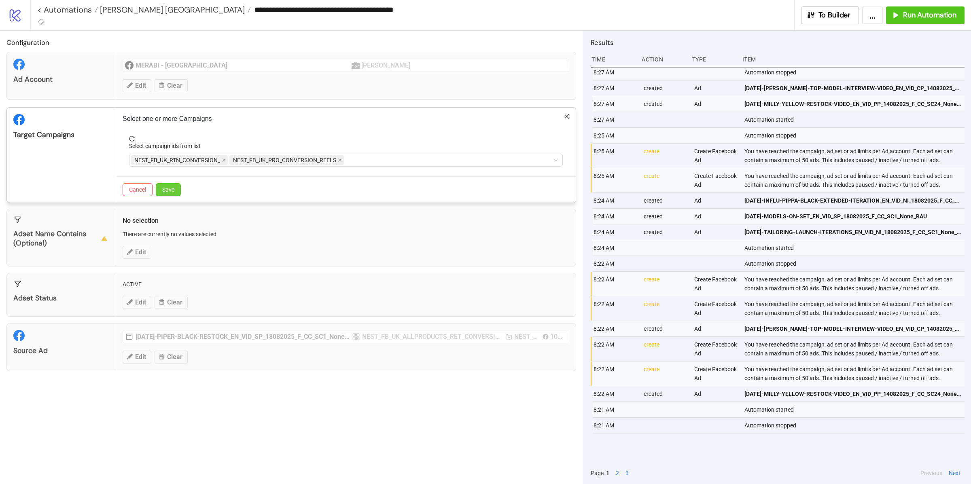
click at [167, 195] on button "Save" at bounding box center [168, 189] width 25 height 13
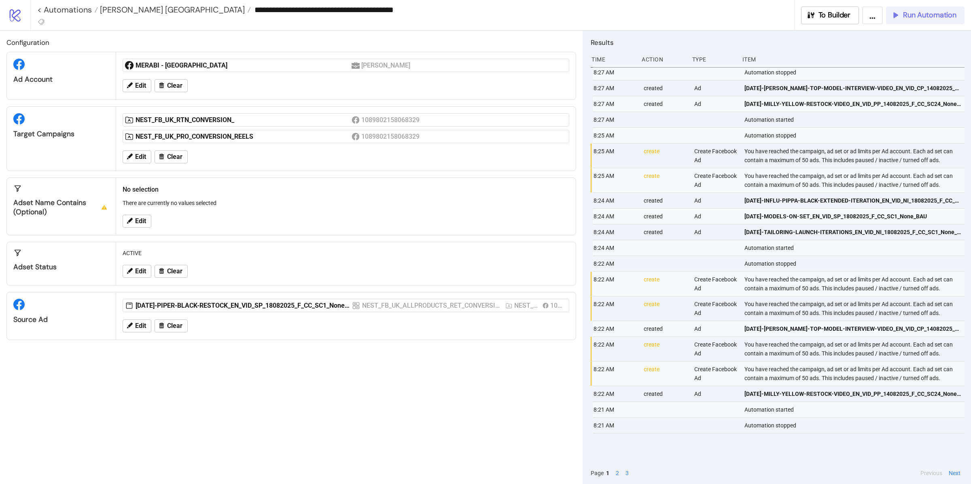
click at [917, 14] on span "Run Automation" at bounding box center [929, 15] width 53 height 9
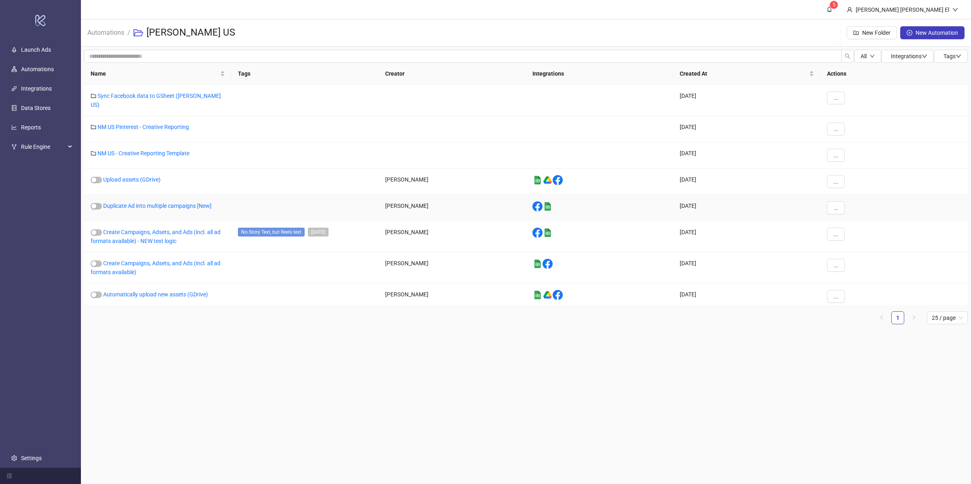
click at [152, 197] on div "Duplicate Ad into multiple campaigns [New]" at bounding box center [157, 208] width 147 height 26
click at [152, 203] on link "Duplicate Ad into multiple campaigns [New]" at bounding box center [157, 206] width 108 height 6
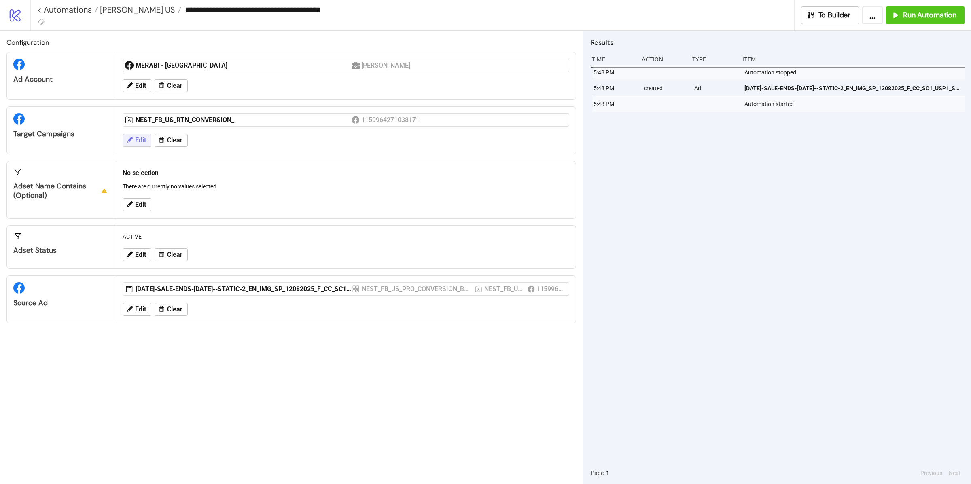
click at [136, 140] on span "Edit" at bounding box center [140, 140] width 11 height 7
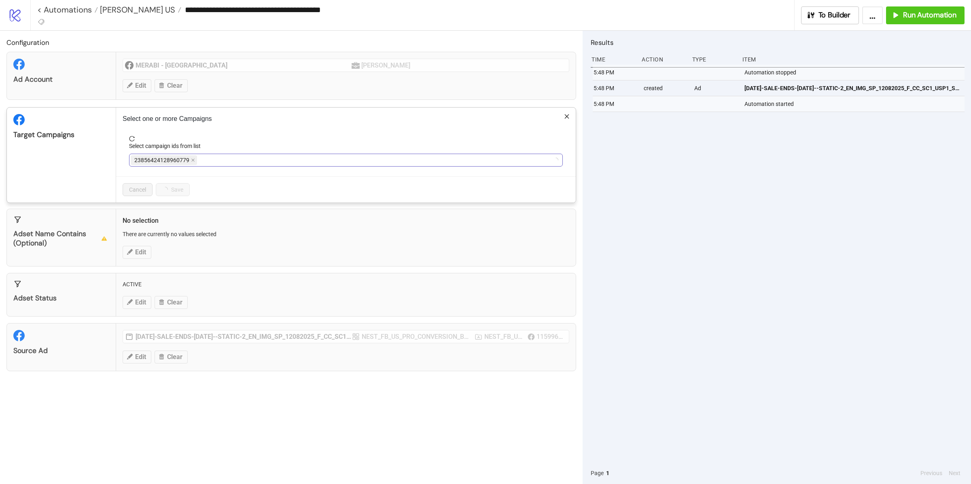
click at [214, 164] on div "23856424128960779" at bounding box center [342, 160] width 422 height 11
click at [256, 151] on div "Select campaign ids from list" at bounding box center [346, 148] width 434 height 12
click at [251, 159] on div "NEST_FB_US_RTN_CONVERSION_" at bounding box center [342, 160] width 422 height 11
click at [239, 204] on div "NEST_FB_US_RET_CONVERSION_ 23856071037640779" at bounding box center [346, 204] width 421 height 18
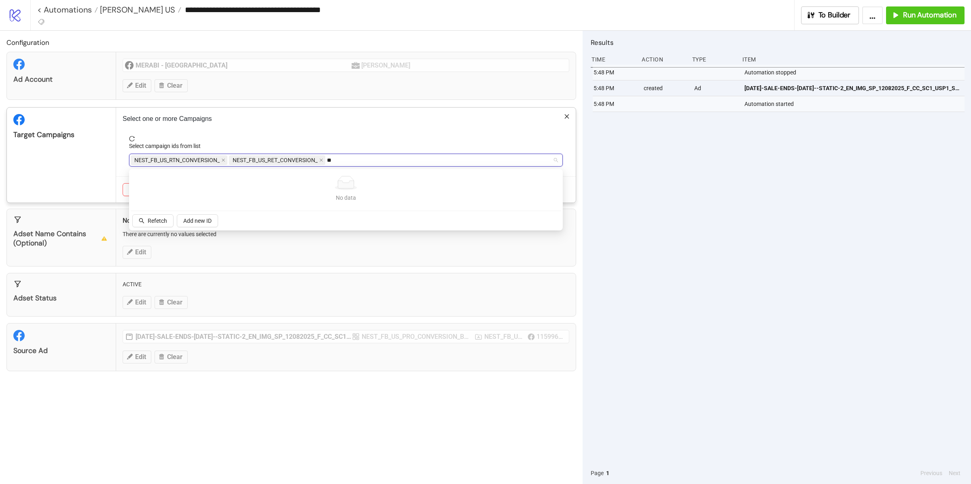
type input "*"
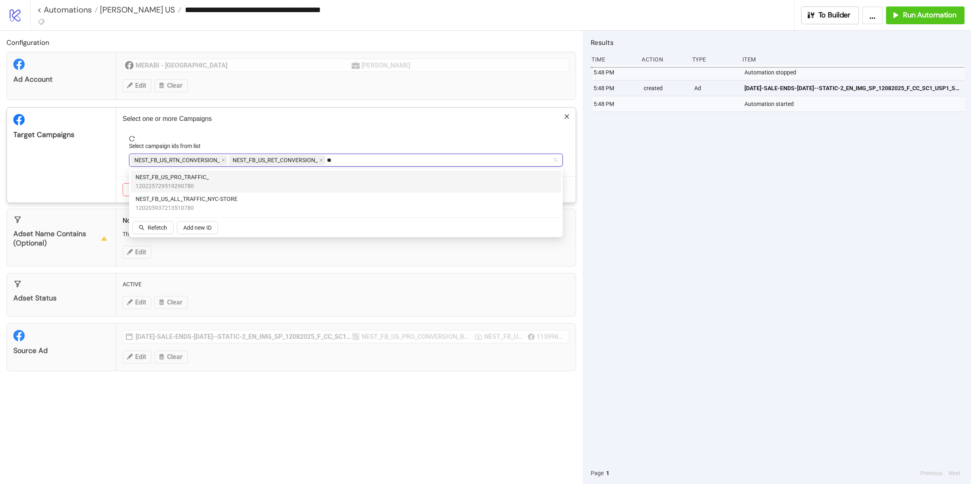
type input "***"
click at [257, 180] on div "NEST_FB_US_PRO_TRAFFIC_ 120225729519290780" at bounding box center [346, 182] width 421 height 18
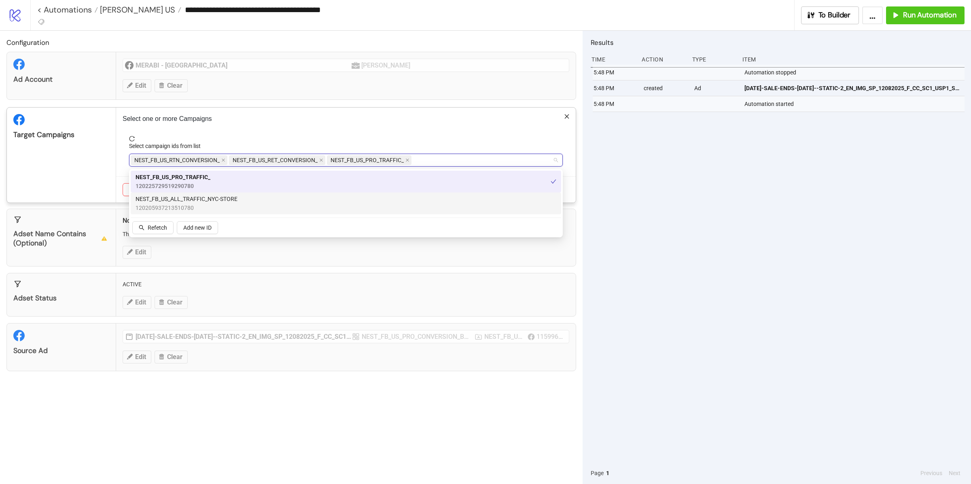
click at [87, 163] on div "Target Campaigns" at bounding box center [61, 155] width 109 height 95
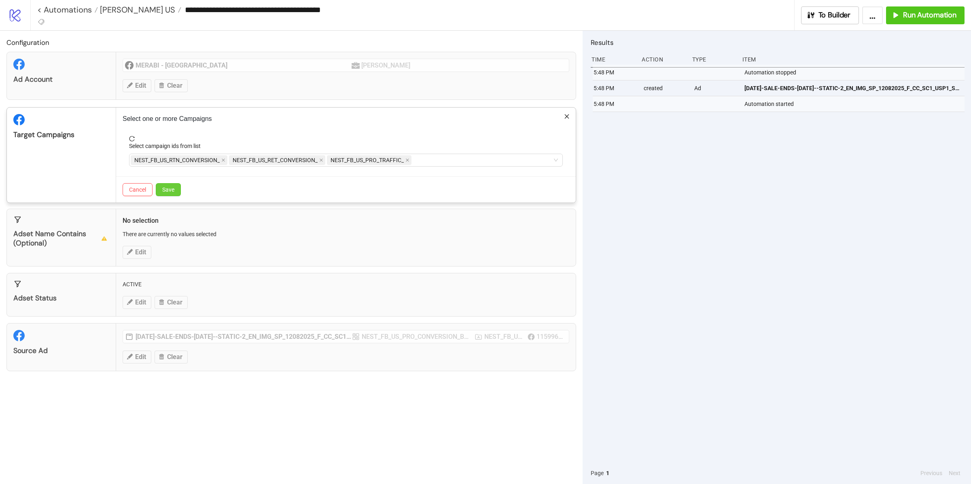
click at [168, 194] on button "Save" at bounding box center [168, 189] width 25 height 13
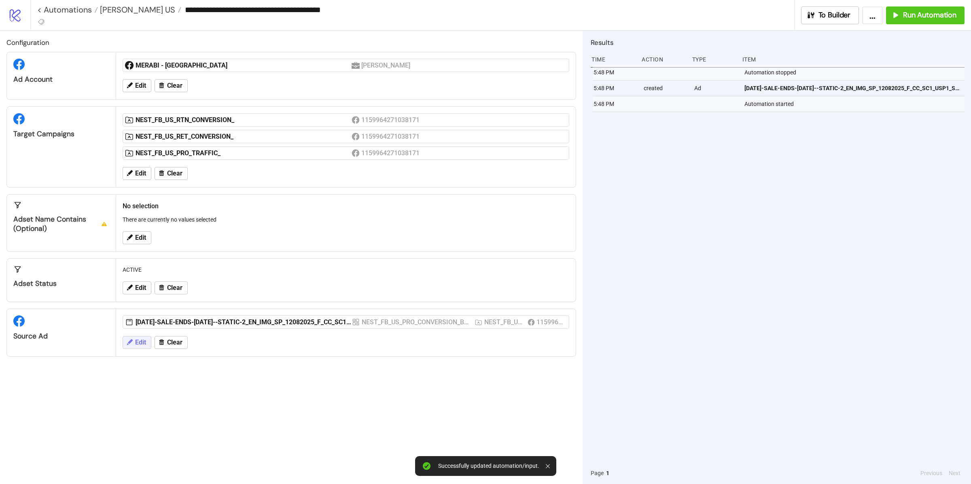
click at [141, 346] on span "Edit" at bounding box center [140, 342] width 11 height 7
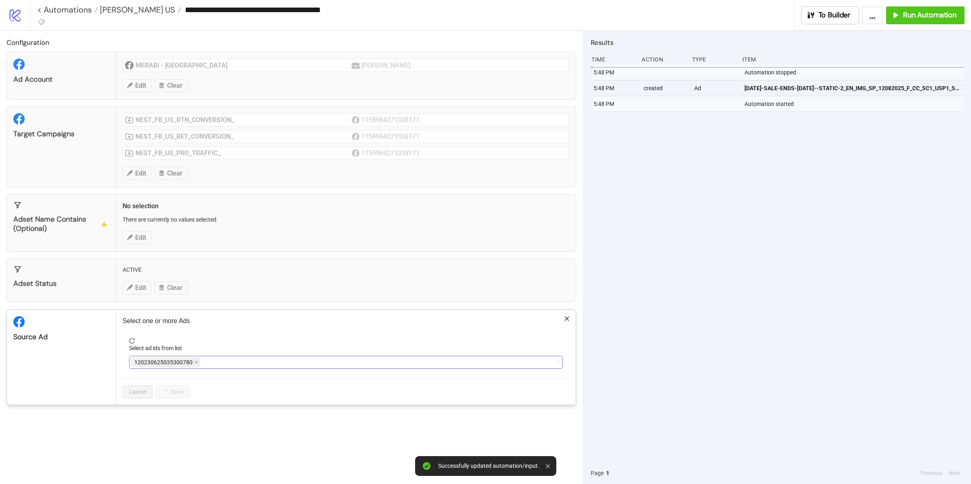
click at [199, 365] on span "120230625035300780" at bounding box center [166, 363] width 70 height 10
click at [197, 365] on icon "close" at bounding box center [196, 363] width 4 height 4
click at [197, 365] on div at bounding box center [342, 362] width 422 height 11
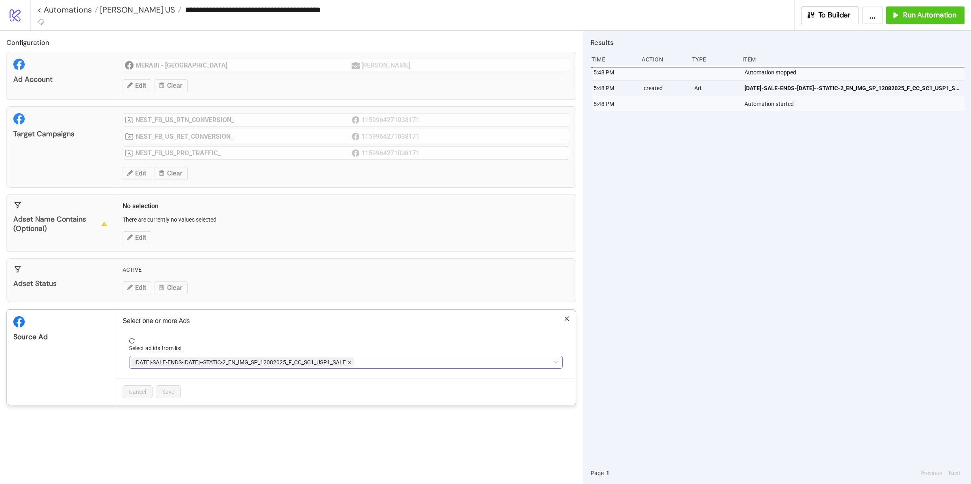
click at [352, 365] on icon "close" at bounding box center [350, 363] width 4 height 4
click at [347, 365] on div at bounding box center [342, 362] width 422 height 11
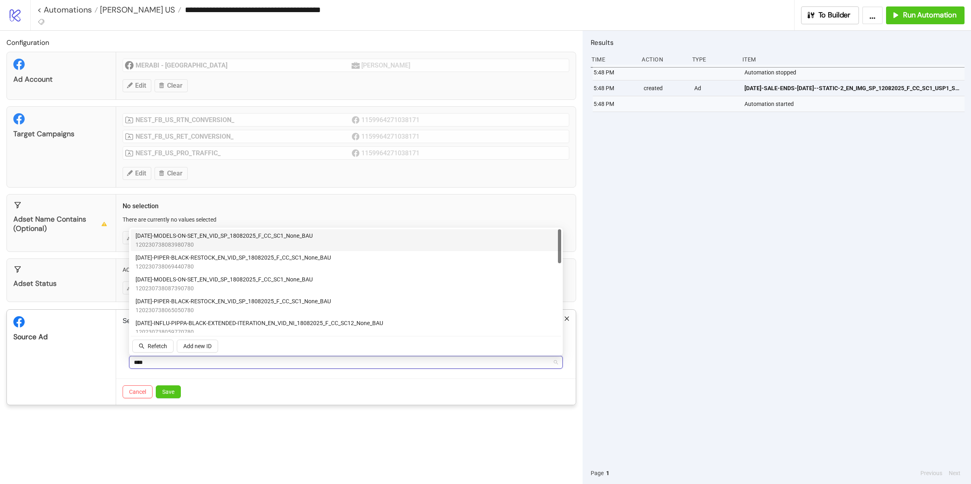
click at [302, 240] on span "AD249-MODELS-ON-SET_EN_VID_SP_18082025_F_CC_SC1_None_BAU" at bounding box center [224, 235] width 177 height 9
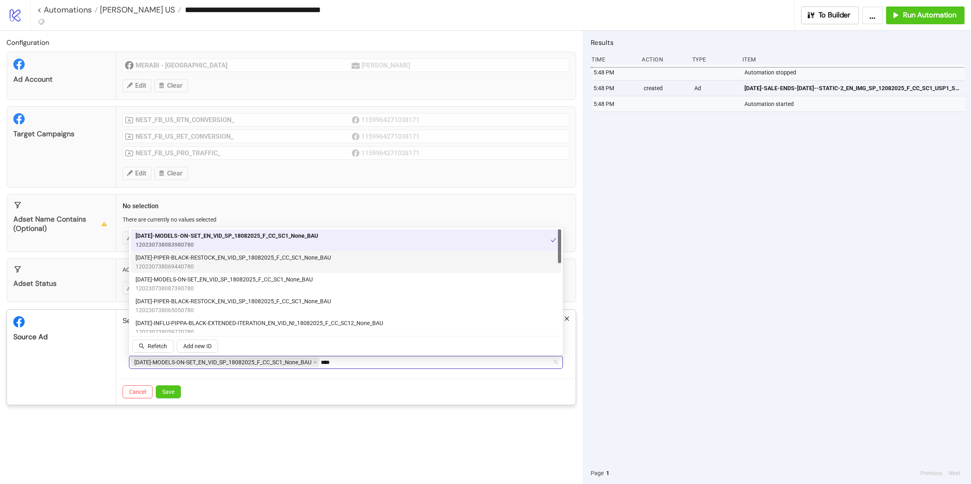
click at [299, 259] on span "AD250-PIPER-BLACK-RESTOCK_EN_VID_SP_18082025_F_CC_SC1_None_BAU" at bounding box center [233, 257] width 195 height 9
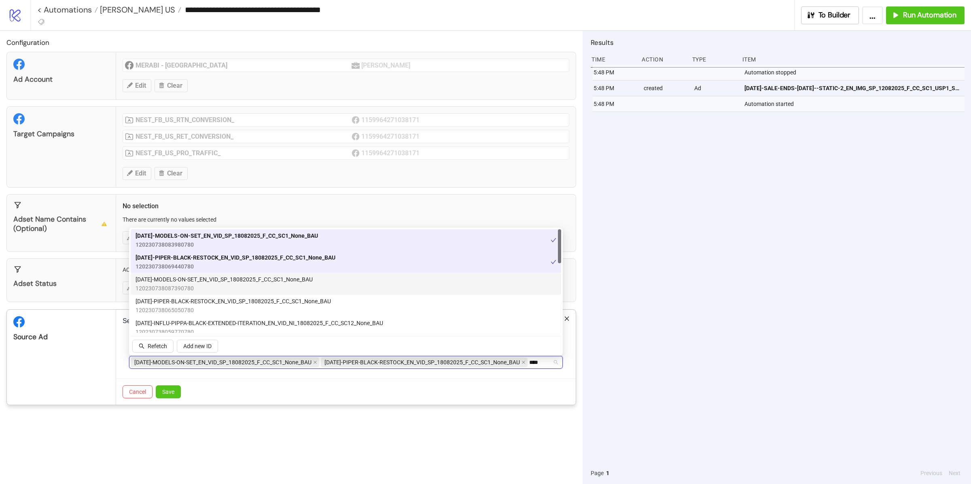
click at [296, 280] on span "AD249-MODELS-ON-SET_EN_VID_SP_18082025_F_CC_SC1_None_BAU" at bounding box center [224, 279] width 177 height 9
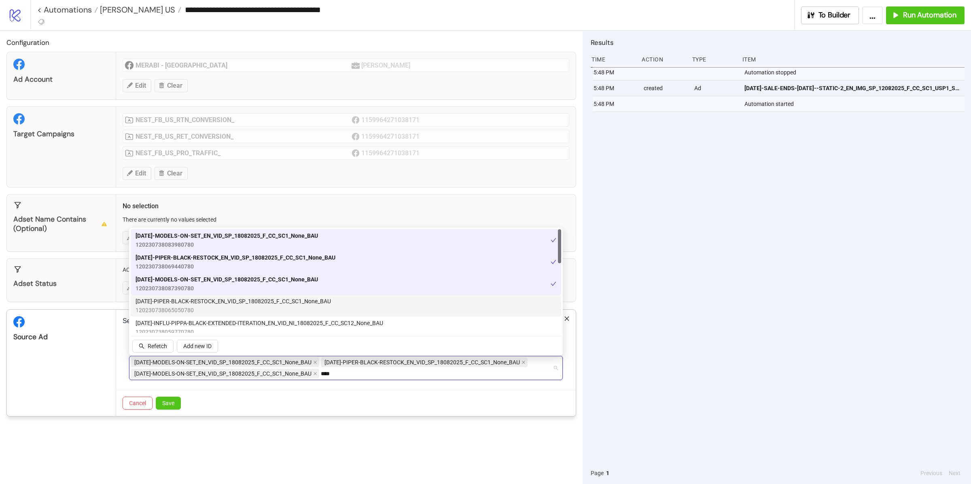
click at [295, 297] on span "AD250-PIPER-BLACK-RESTOCK_EN_VID_SP_18082025_F_CC_SC1_None_BAU" at bounding box center [233, 301] width 195 height 9
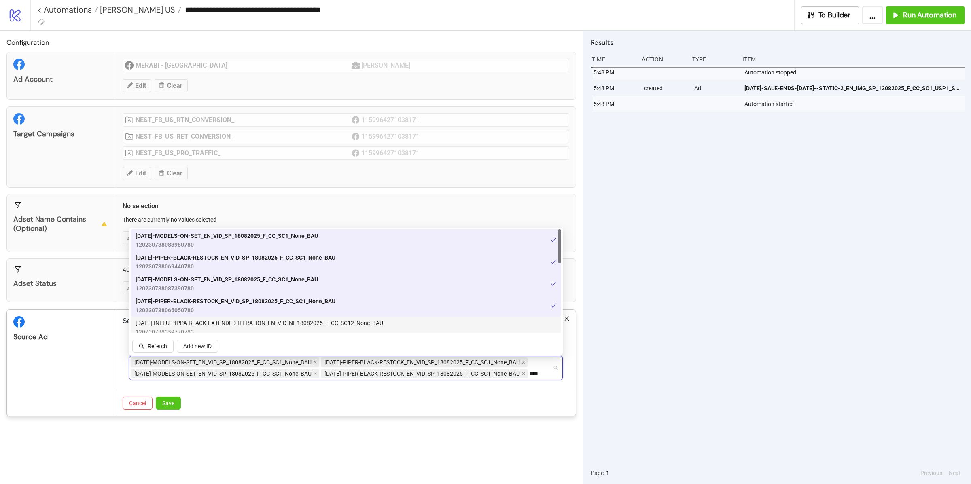
click at [294, 319] on span "AD251-INFLU-PIPPA-BLACK-EXTENDED-ITERATION_EN_VID_NI_18082025_F_CC_SC12_None_BAU" at bounding box center [260, 323] width 248 height 9
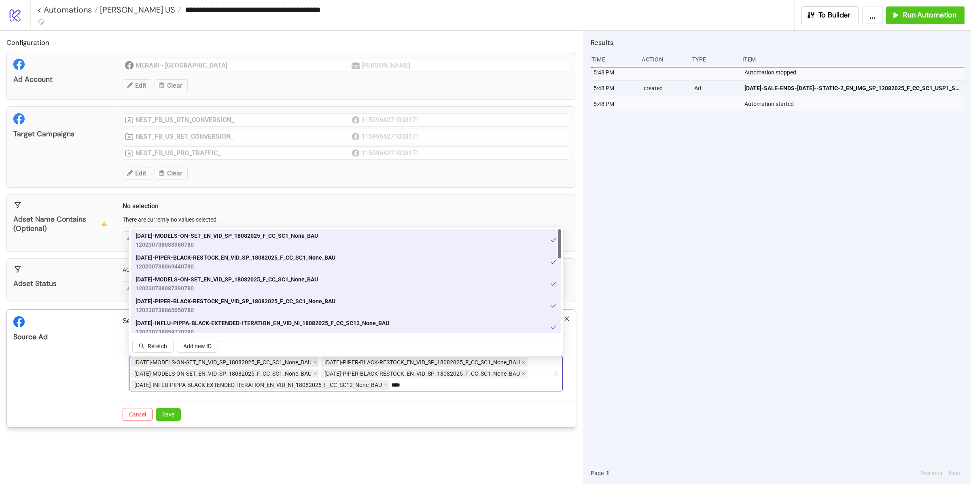
click at [228, 242] on span "120230738083980780" at bounding box center [227, 244] width 183 height 9
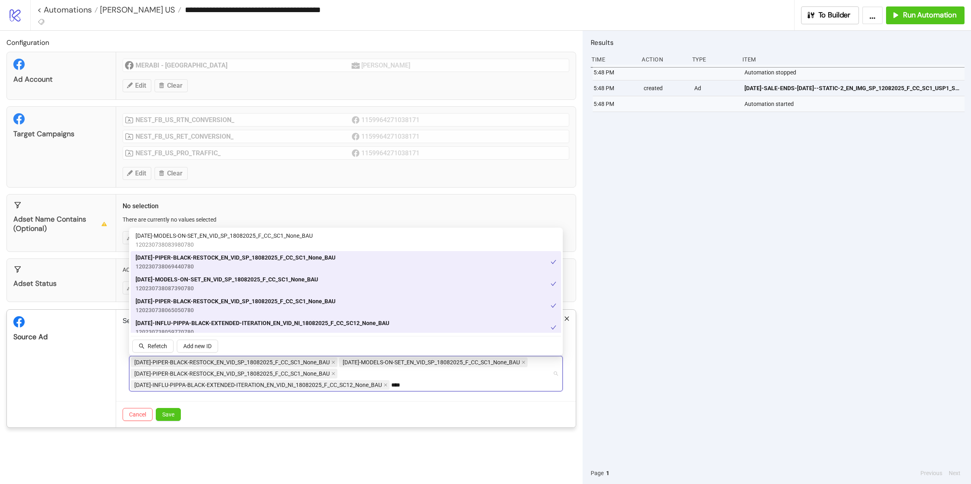
click at [223, 304] on span "AD250-PIPER-BLACK-RESTOCK_EN_VID_SP_18082025_F_CC_SC1_None_BAU" at bounding box center [236, 301] width 200 height 9
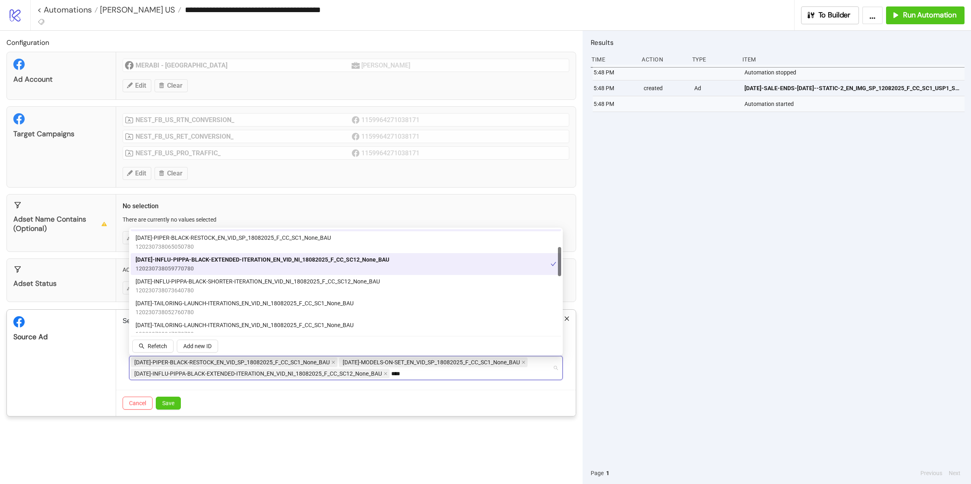
scroll to position [65, 0]
click at [225, 303] on span "AD248-TAILORING-LAUNCH-ITERATIONS_EN_VID_NI_18082025_F_CC_SC1_None_BAU" at bounding box center [245, 302] width 218 height 9
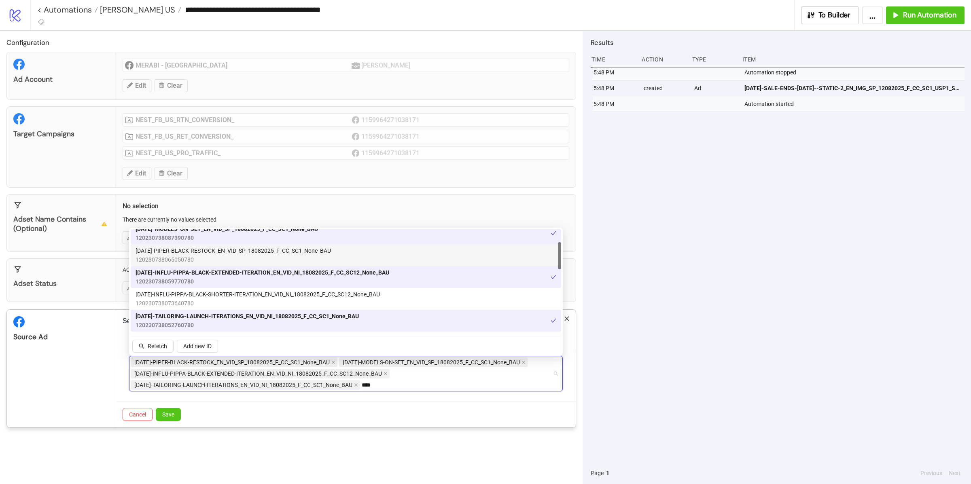
scroll to position [53, 0]
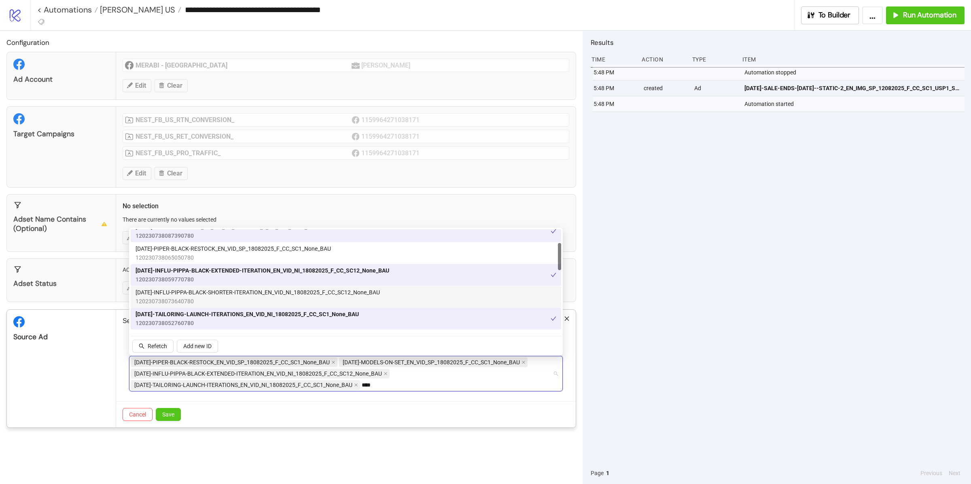
click at [223, 293] on span "AD252-INFLU-PIPPA-BLACK-SHORTER-ITERATION_EN_VID_NI_18082025_F_CC_SC12_None_BAU" at bounding box center [258, 292] width 244 height 9
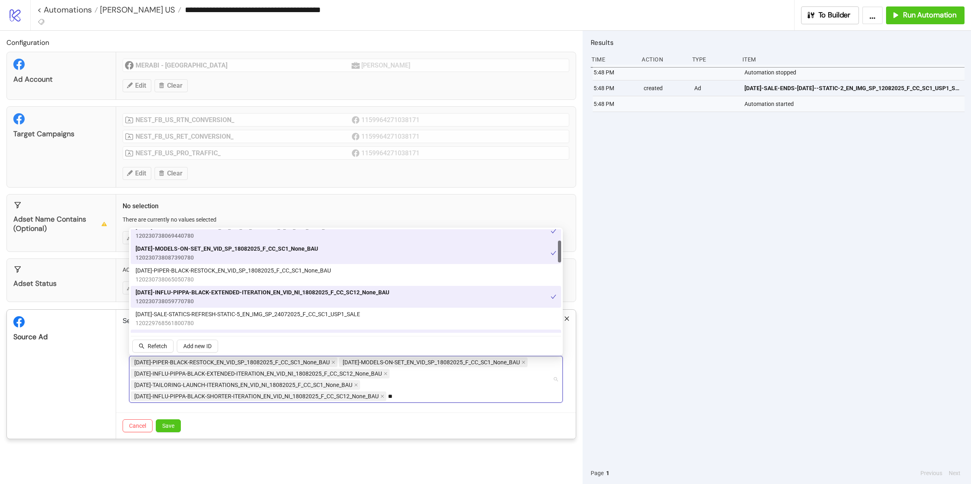
type input "*"
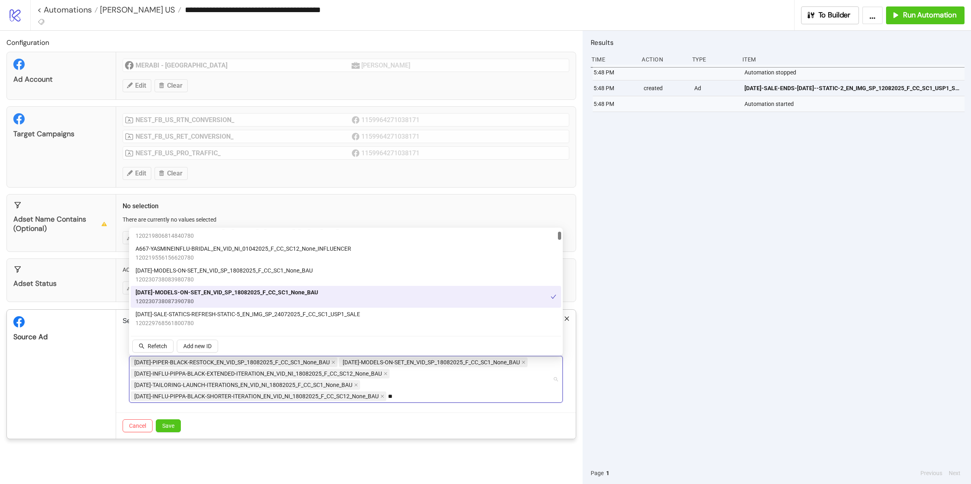
scroll to position [0, 0]
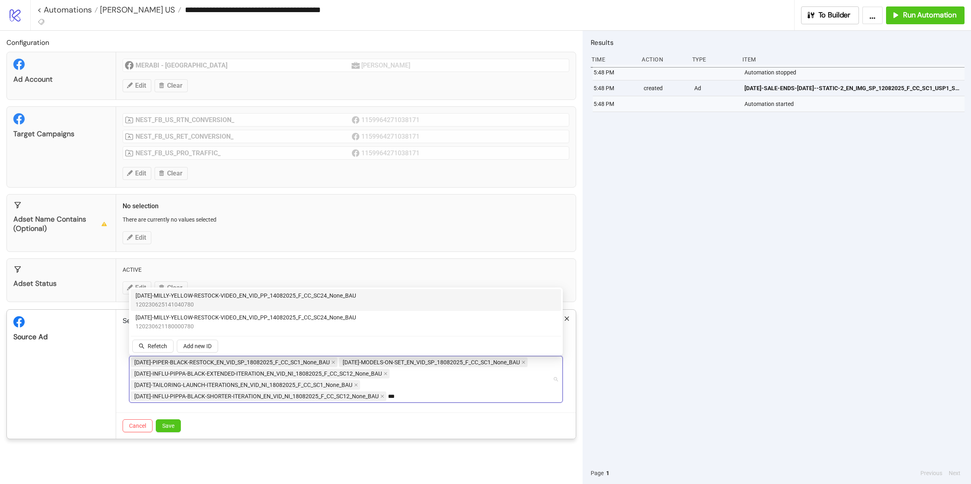
click at [222, 297] on span "AD246-MILLY-YELLOW-RESTOCK-VIDEO_EN_VID_PP_14082025_F_CC_SC24_None_BAU" at bounding box center [246, 295] width 221 height 9
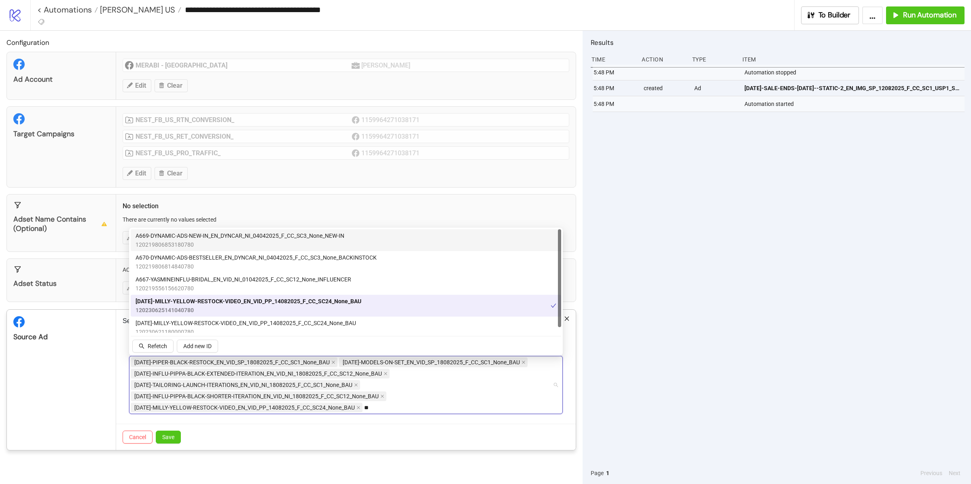
type input "*"
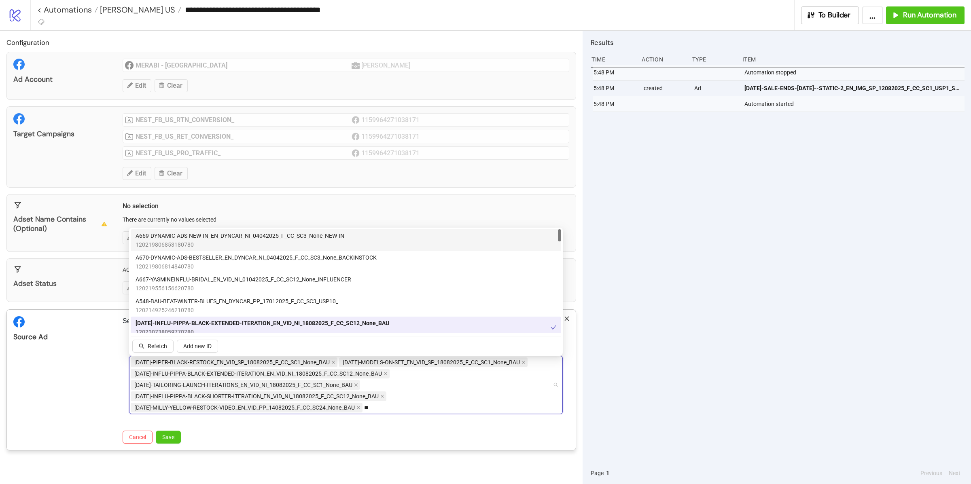
type input "***"
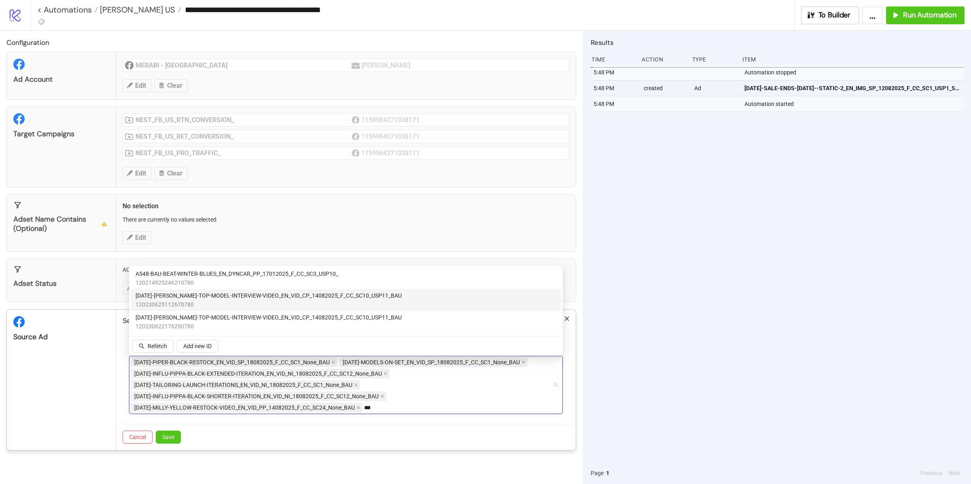
click at [238, 306] on span "120230625112670780" at bounding box center [269, 304] width 266 height 9
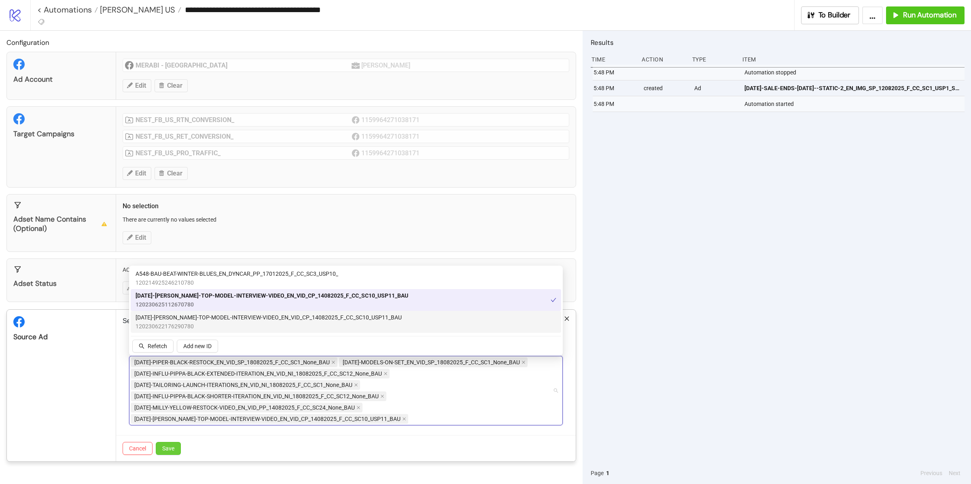
click at [178, 452] on button "Save" at bounding box center [168, 448] width 25 height 13
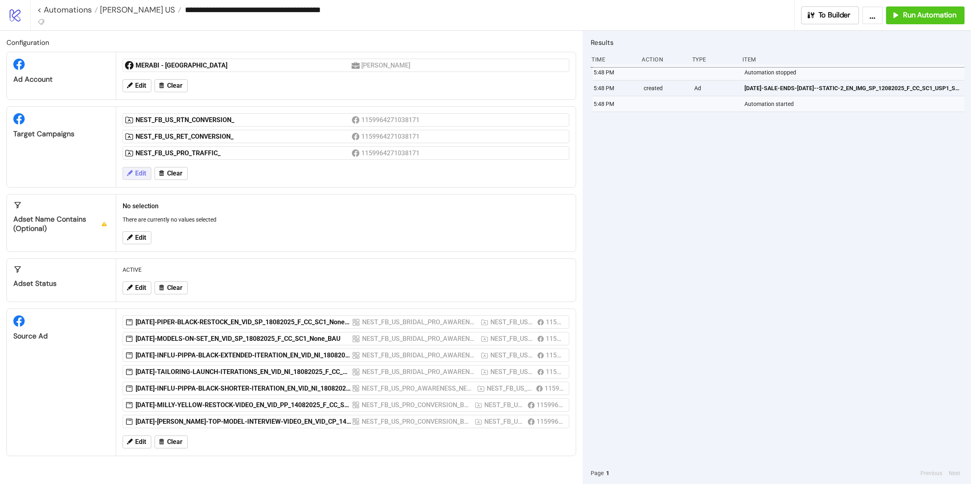
click at [131, 174] on icon at bounding box center [130, 173] width 6 height 6
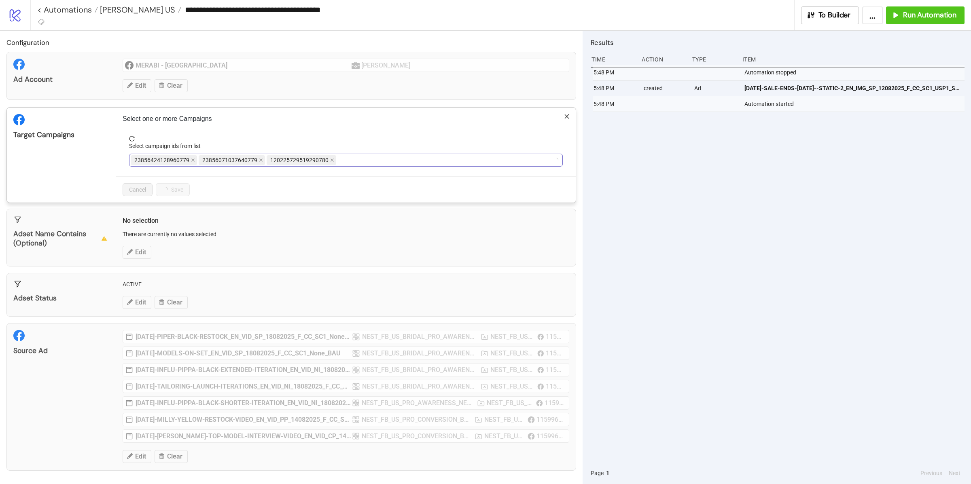
click at [349, 160] on div "23856424128960779 23856071037640779 120225729519290780" at bounding box center [342, 160] width 422 height 11
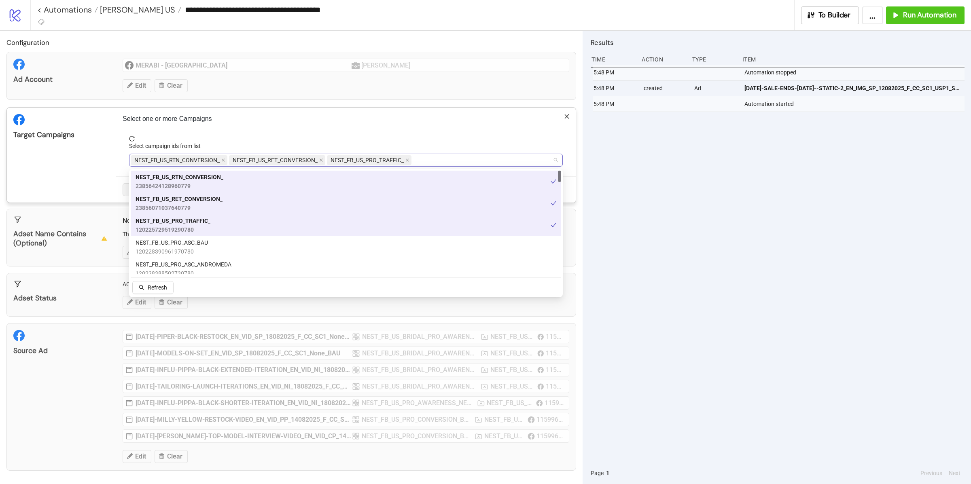
click at [436, 157] on div "NEST_FB_US_RTN_CONVERSION_ NEST_FB_US_RET_CONVERSION_ NEST_FB_US_PRO_TRAFFIC_" at bounding box center [342, 160] width 422 height 11
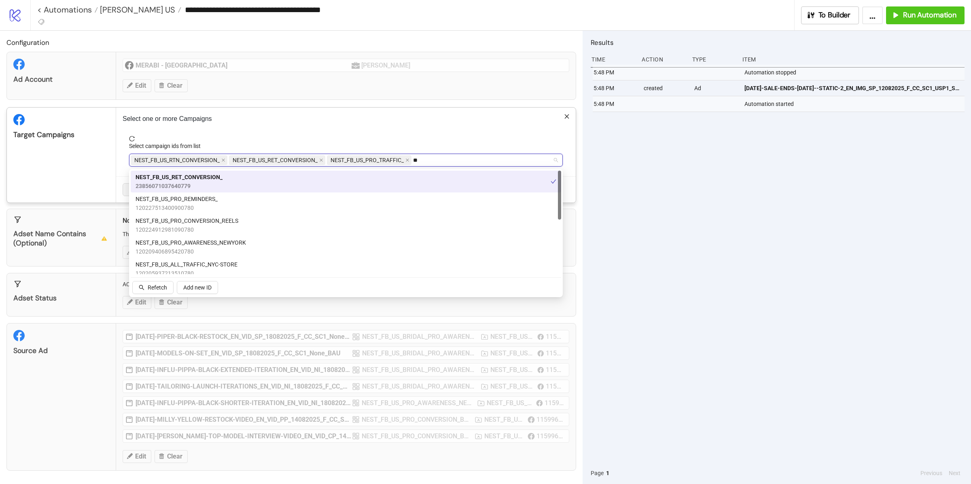
type input "***"
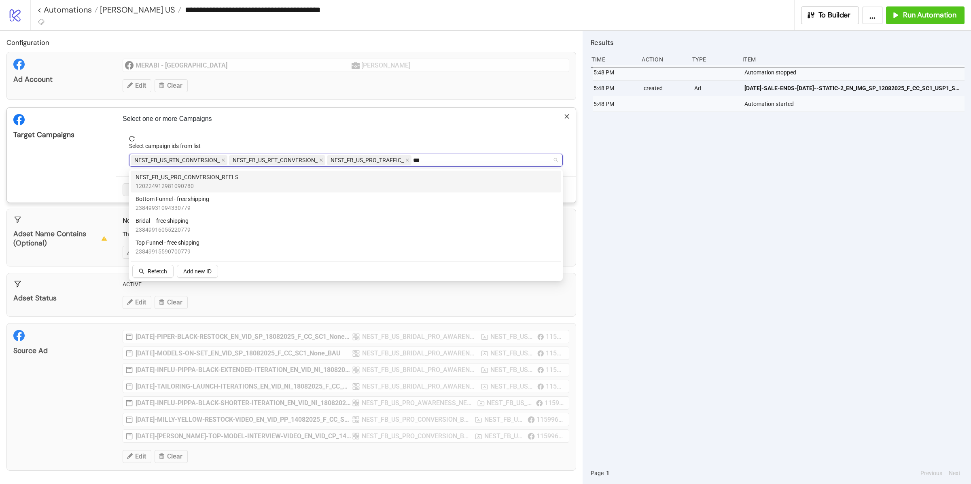
click at [177, 183] on span "120224912981090780" at bounding box center [187, 186] width 103 height 9
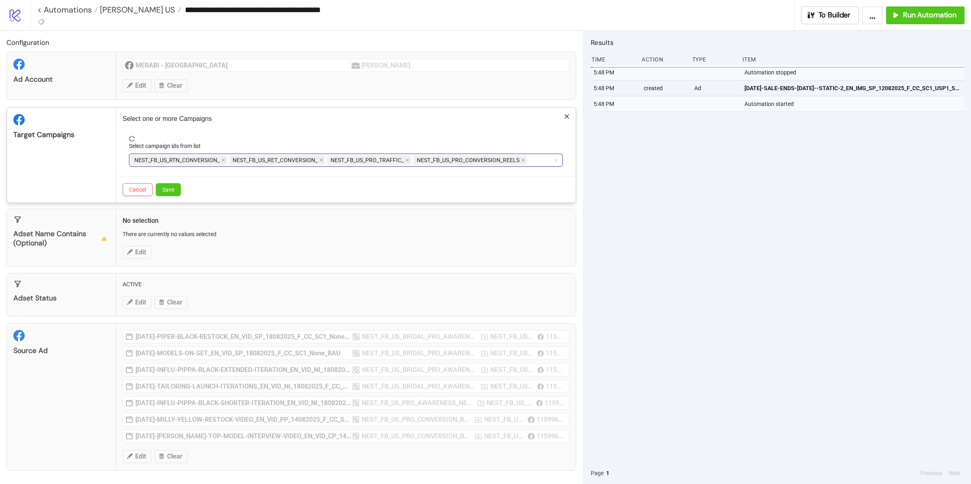
click at [98, 170] on div "Target Campaigns" at bounding box center [61, 155] width 109 height 95
click at [168, 188] on span "Save" at bounding box center [168, 190] width 12 height 6
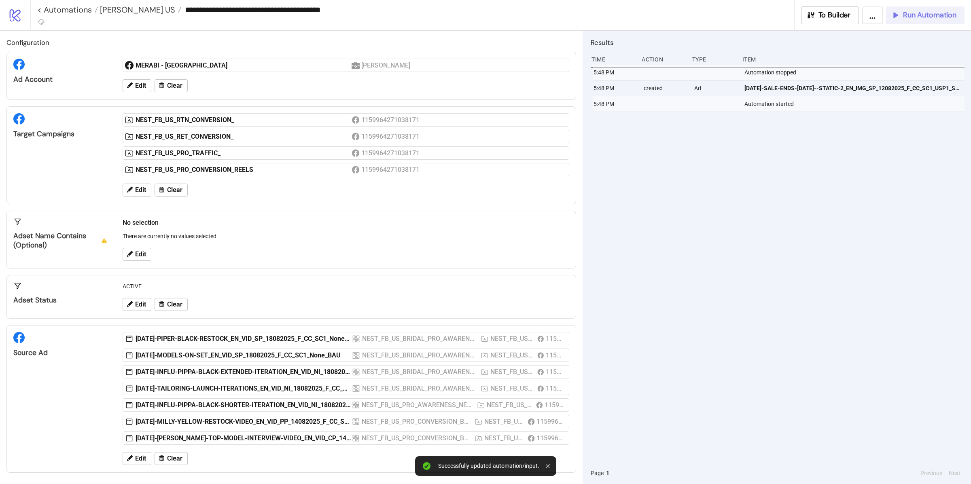
click at [923, 11] on span "Run Automation" at bounding box center [929, 15] width 53 height 9
